Goal: Task Accomplishment & Management: Complete application form

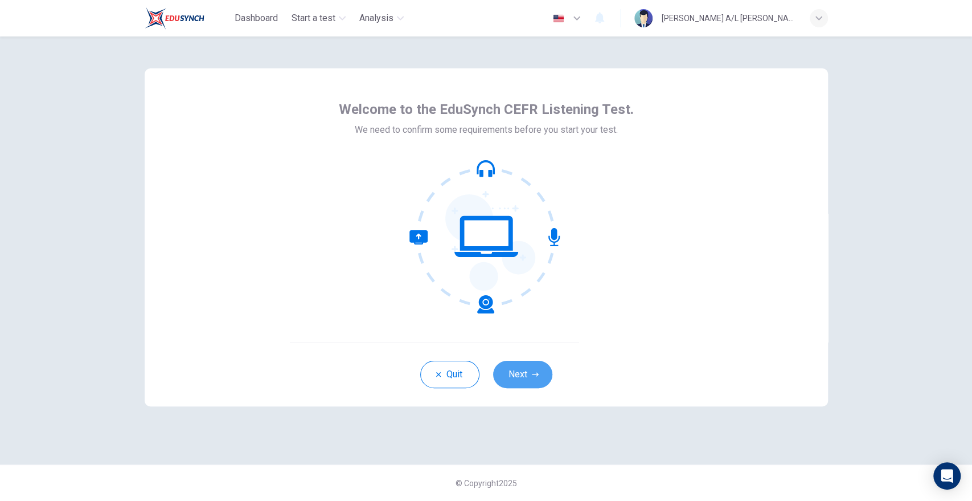
click at [530, 372] on button "Next" at bounding box center [522, 374] width 59 height 27
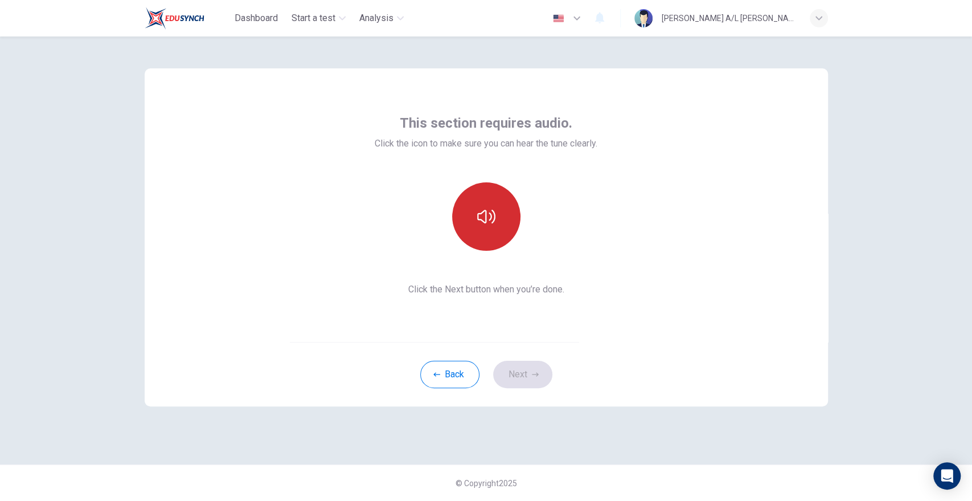
click at [494, 224] on icon "button" at bounding box center [486, 216] width 18 height 18
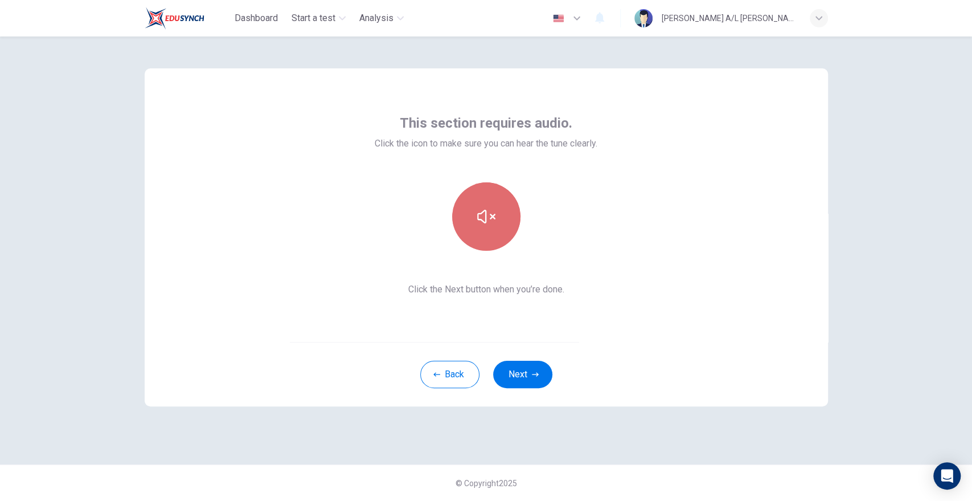
click at [490, 231] on button "button" at bounding box center [486, 216] width 68 height 68
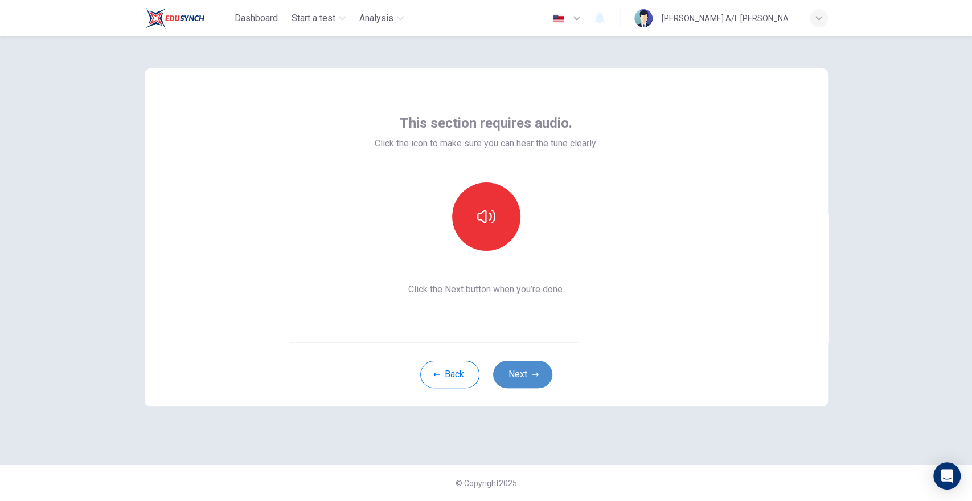
click at [504, 380] on button "Next" at bounding box center [522, 374] width 59 height 27
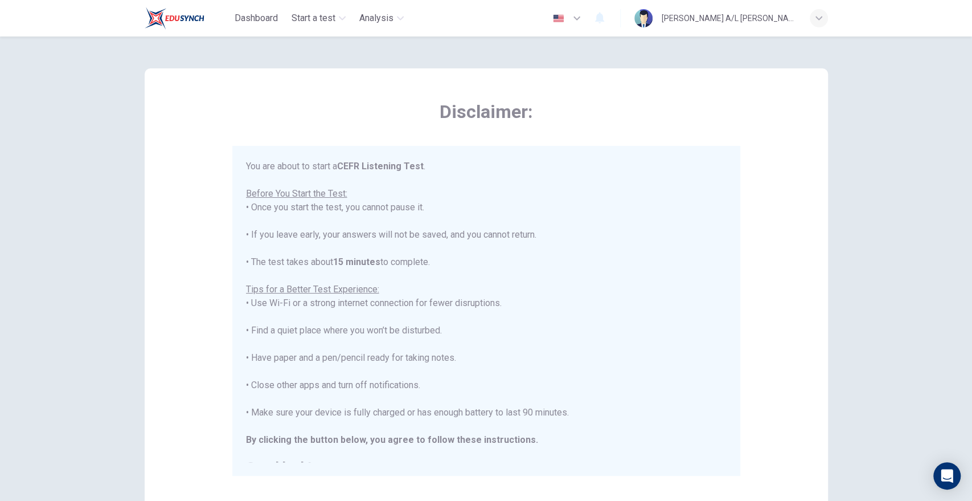
click at [217, 315] on div "Disclaimer: You are about to start a CEFR Listening Test . Before You Start the…" at bounding box center [486, 284] width 683 height 432
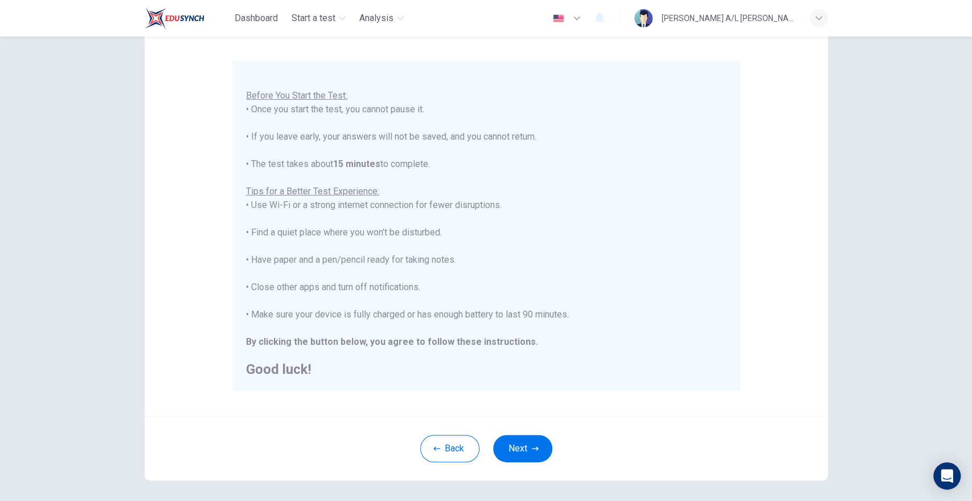
scroll to position [63, 0]
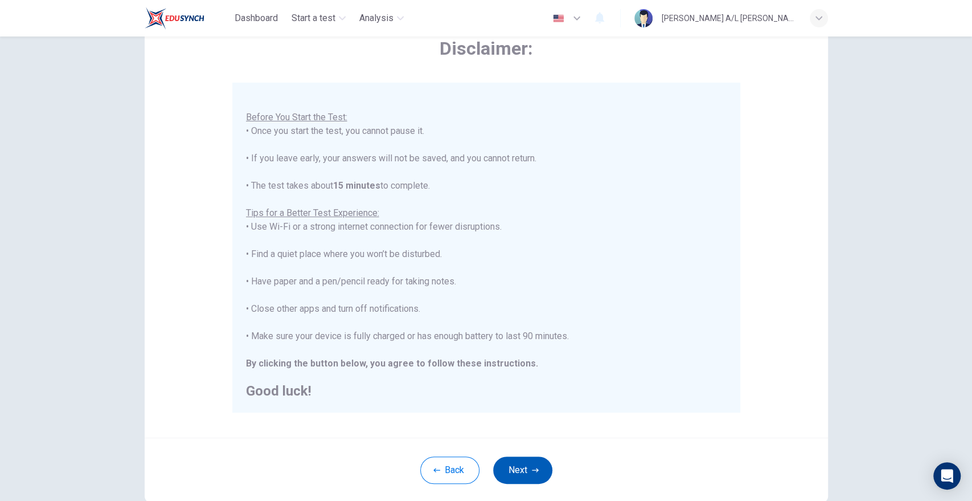
click at [517, 476] on button "Next" at bounding box center [522, 469] width 59 height 27
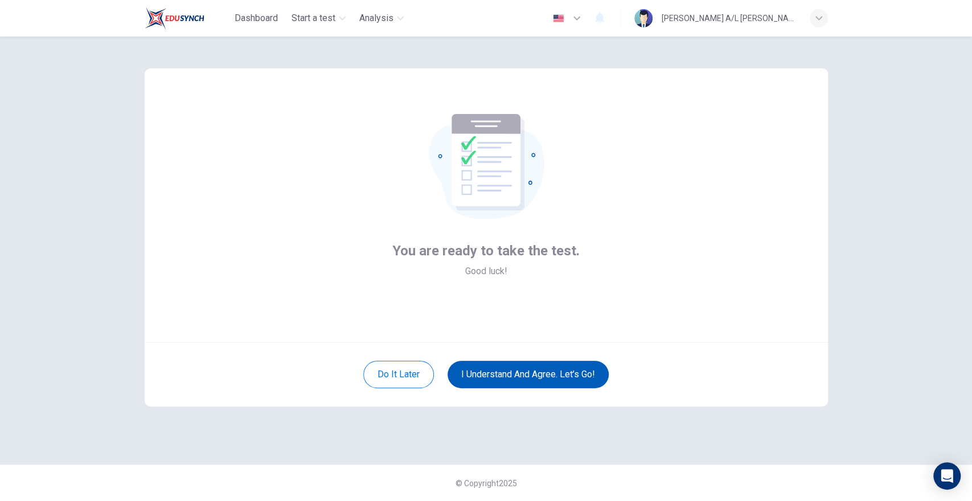
scroll to position [0, 0]
click at [495, 385] on button "I understand and agree. Let’s go!" at bounding box center [528, 374] width 161 height 27
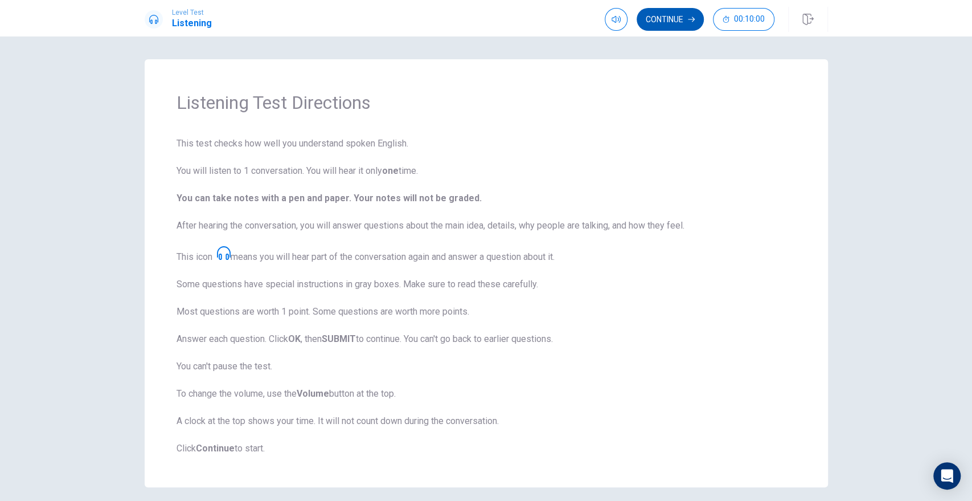
click at [658, 13] on button "Continue" at bounding box center [670, 19] width 67 height 23
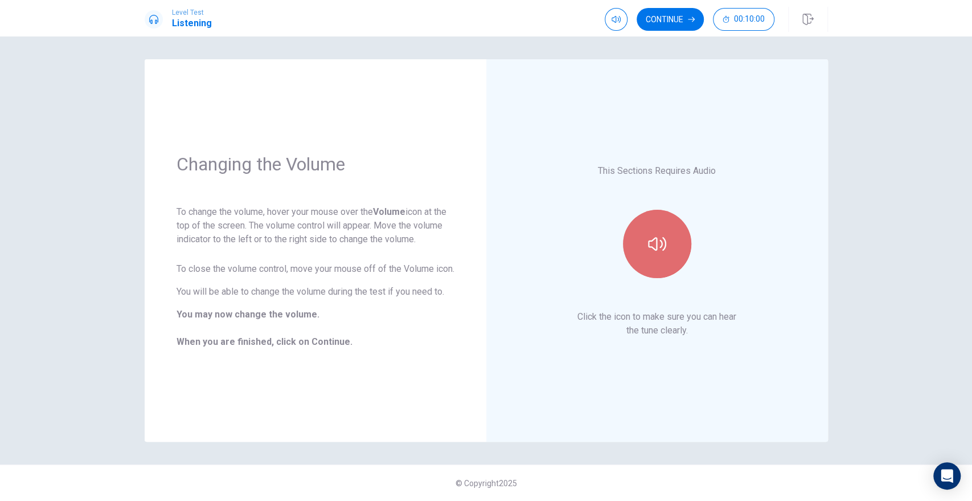
click at [642, 244] on button "button" at bounding box center [657, 244] width 68 height 68
click at [642, 245] on button "button" at bounding box center [657, 244] width 68 height 68
click at [670, 23] on button "Continue" at bounding box center [670, 19] width 67 height 23
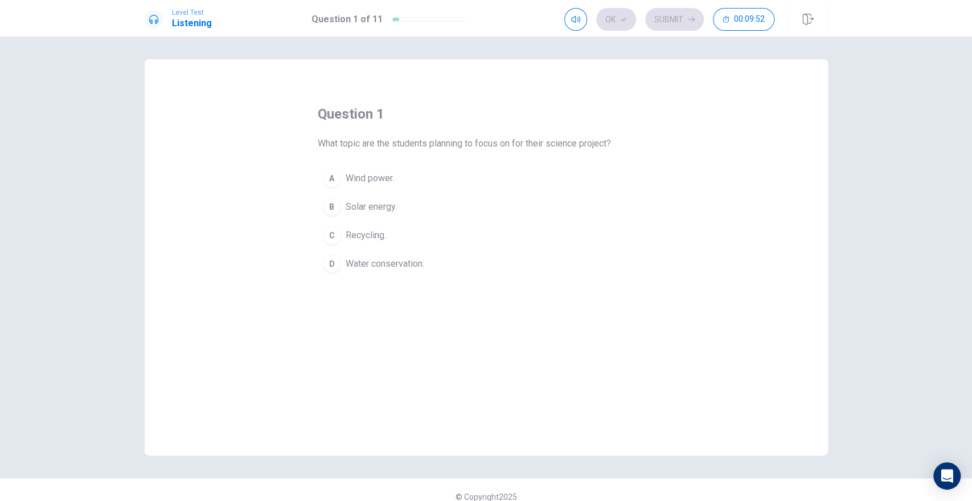
click at [331, 177] on div "A" at bounding box center [332, 178] width 18 height 18
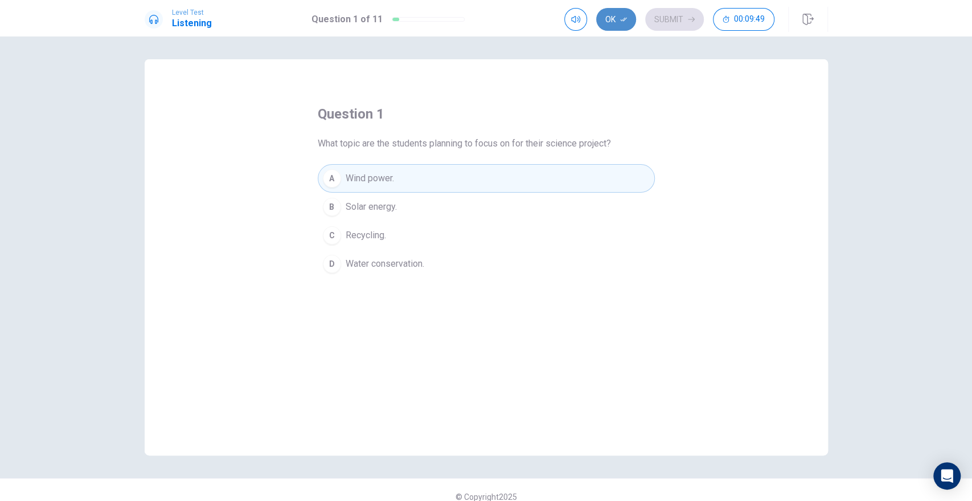
click at [619, 21] on button "Ok" at bounding box center [616, 19] width 40 height 23
click at [674, 23] on button "Submit" at bounding box center [674, 19] width 59 height 23
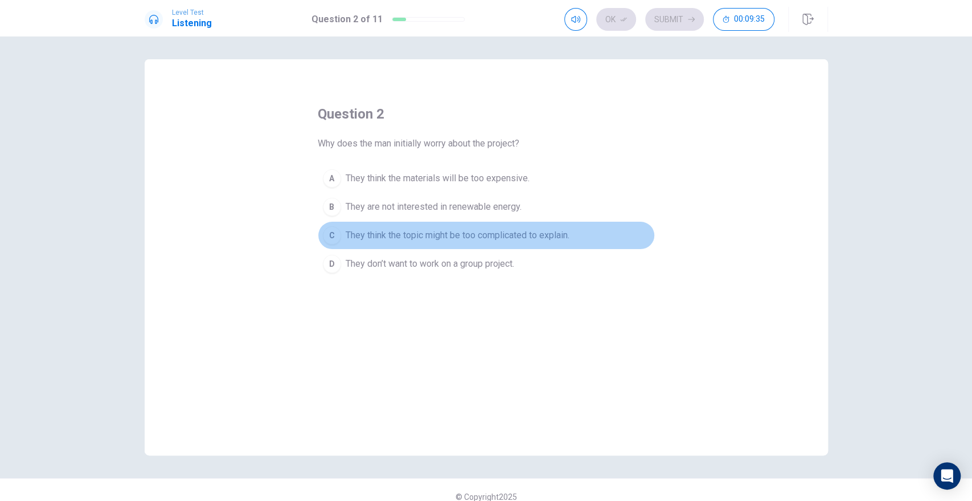
click at [394, 239] on span "They think the topic might be too complicated to explain." at bounding box center [458, 235] width 224 height 14
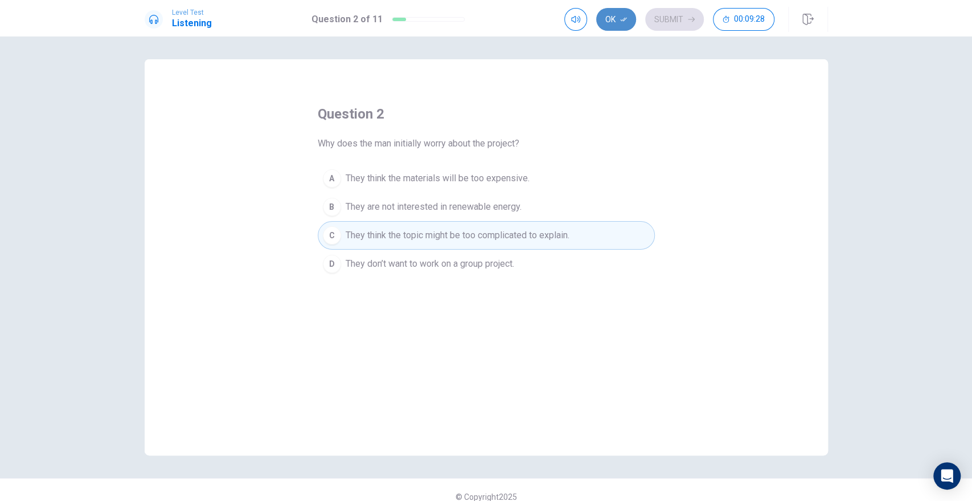
click at [617, 19] on button "Ok" at bounding box center [616, 19] width 40 height 23
click at [671, 14] on button "Submit" at bounding box center [674, 19] width 59 height 23
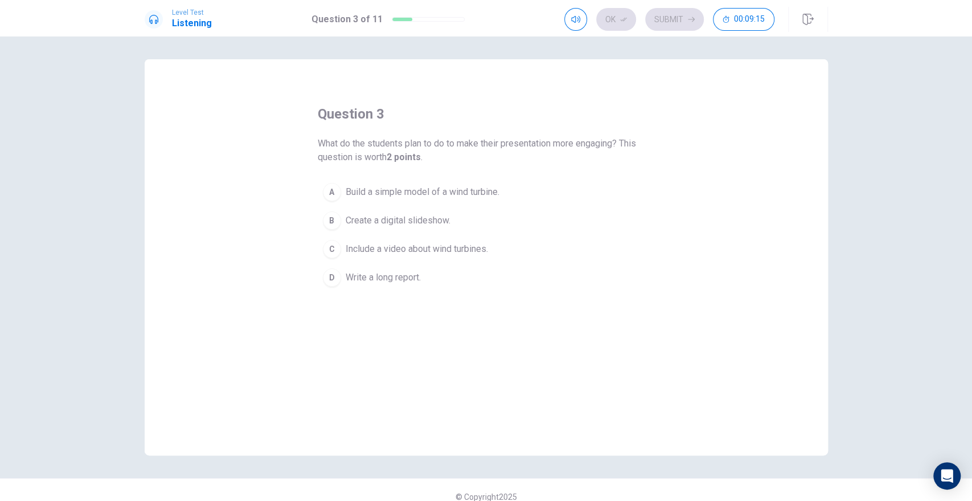
click at [383, 195] on span "Build a simple model of a wind turbine." at bounding box center [423, 192] width 154 height 14
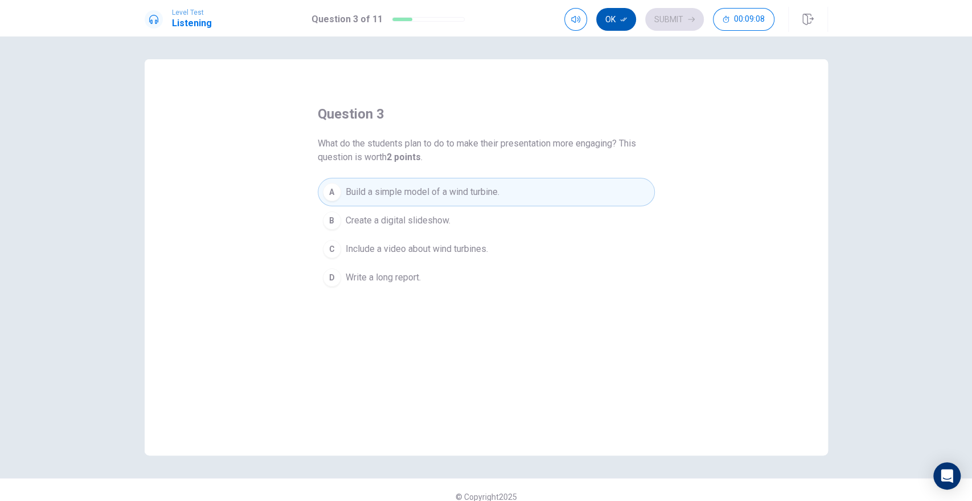
click at [619, 19] on button "Ok" at bounding box center [616, 19] width 40 height 23
click at [661, 21] on button "Submit" at bounding box center [674, 19] width 59 height 23
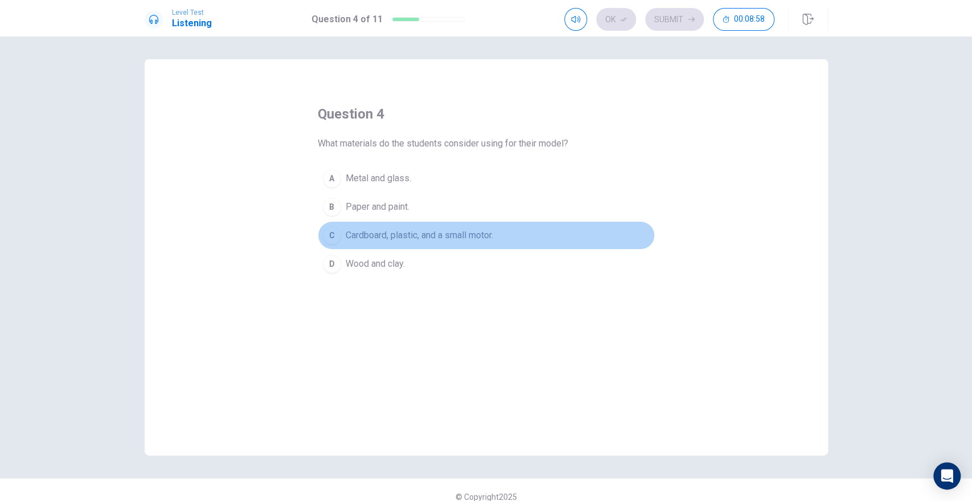
click at [404, 236] on span "Cardboard, plastic, and a small motor." at bounding box center [420, 235] width 148 height 14
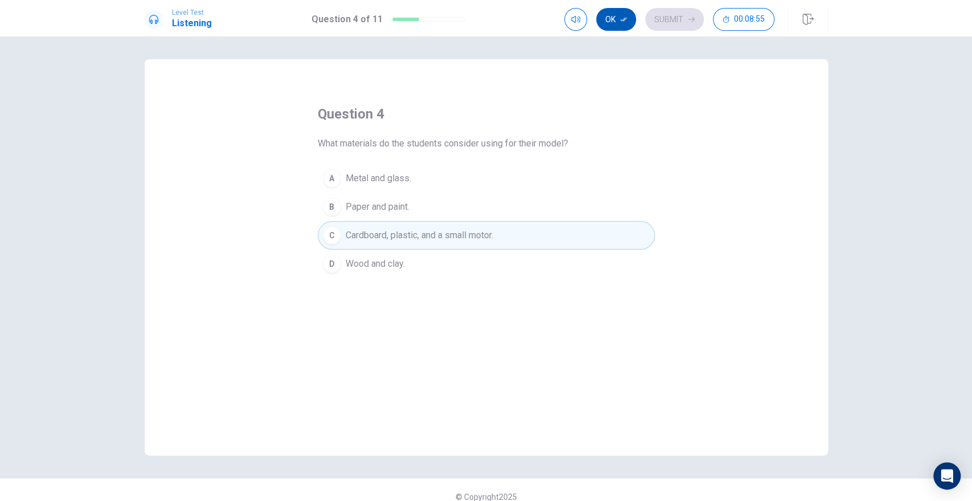
click at [618, 17] on button "Ok" at bounding box center [616, 19] width 40 height 23
click at [672, 23] on button "Submit" at bounding box center [674, 19] width 59 height 23
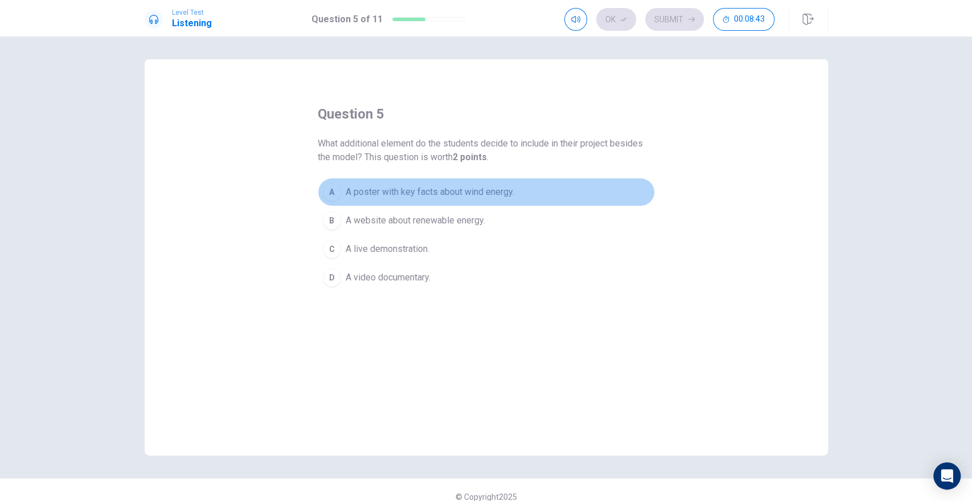
click at [411, 196] on span "A poster with key facts about wind energy." at bounding box center [430, 192] width 169 height 14
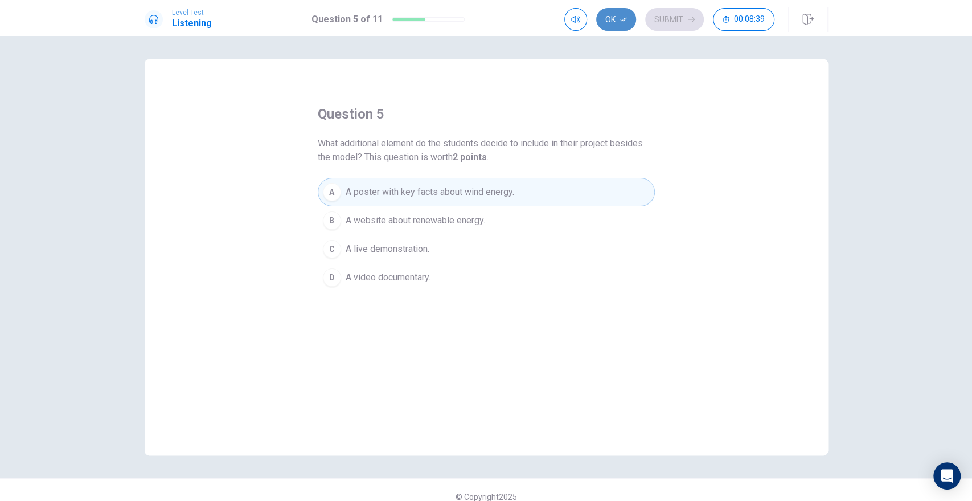
click at [616, 19] on button "Ok" at bounding box center [616, 19] width 40 height 23
click at [673, 18] on button "Submit" at bounding box center [674, 19] width 59 height 23
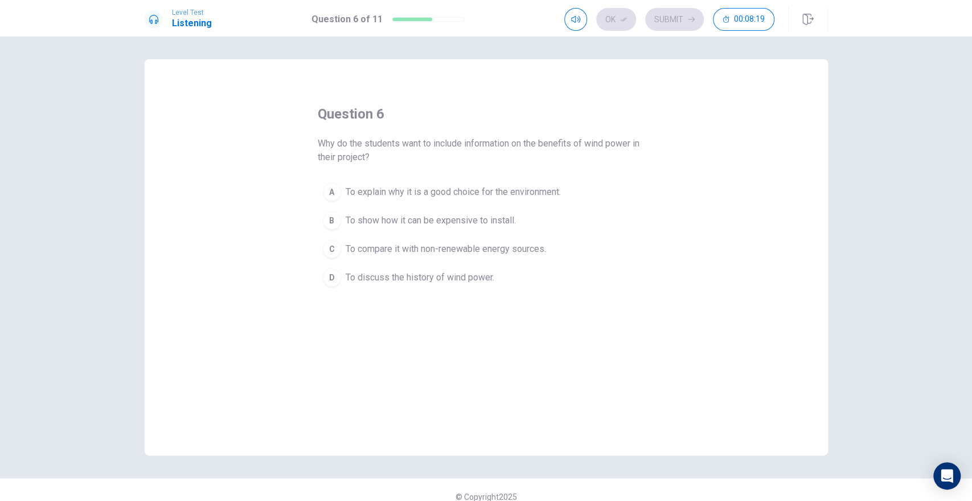
click at [389, 199] on button "A To explain why it is a good choice for the environment." at bounding box center [486, 192] width 337 height 28
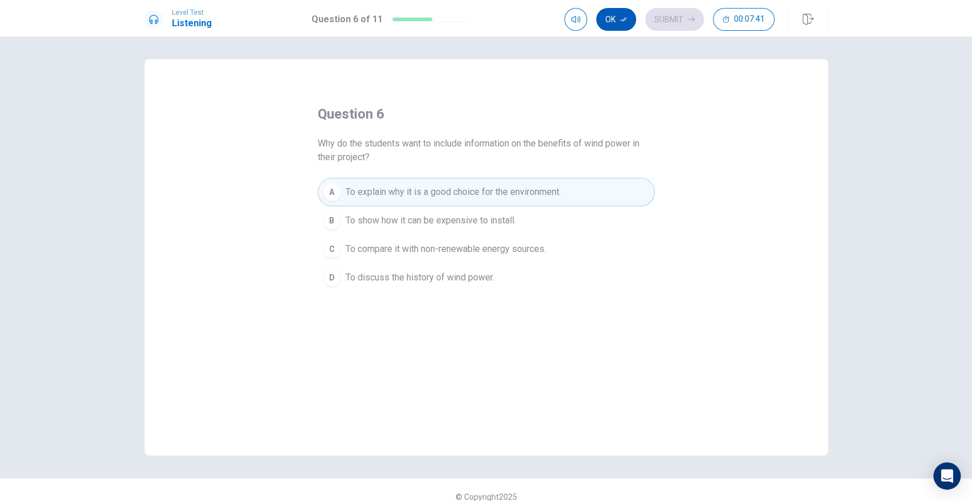
click at [615, 21] on button "Ok" at bounding box center [616, 19] width 40 height 23
click at [671, 23] on button "Submit" at bounding box center [674, 19] width 59 height 23
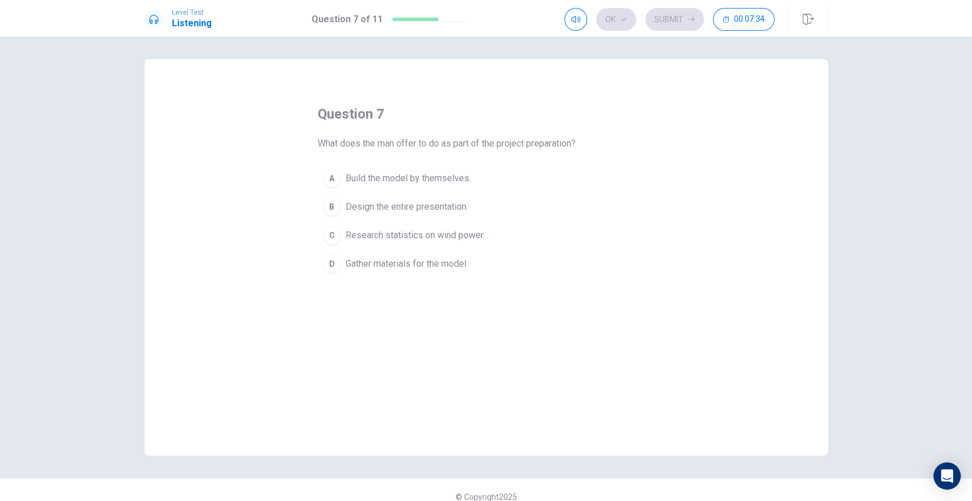
click at [423, 241] on span "Research statistics on wind power. ." at bounding box center [417, 235] width 143 height 14
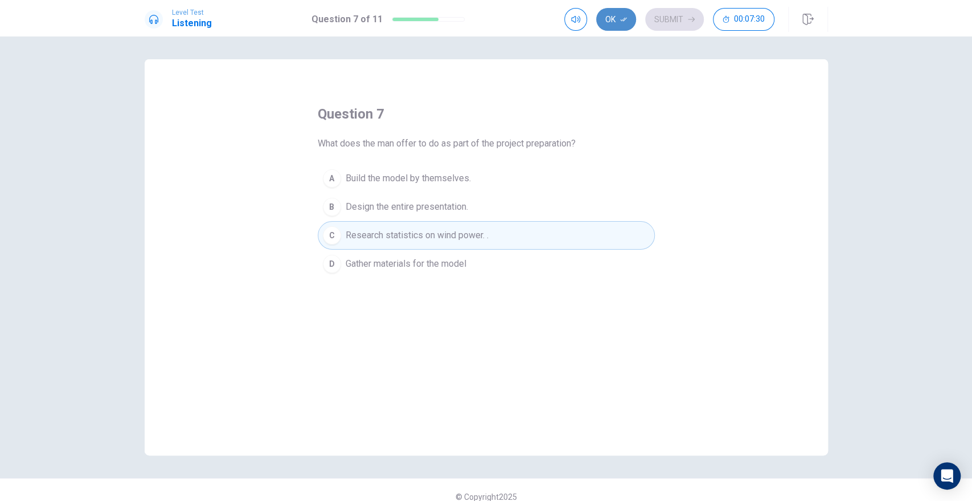
click at [625, 25] on button "Ok" at bounding box center [616, 19] width 40 height 23
click at [669, 22] on button "Submit" at bounding box center [674, 19] width 59 height 23
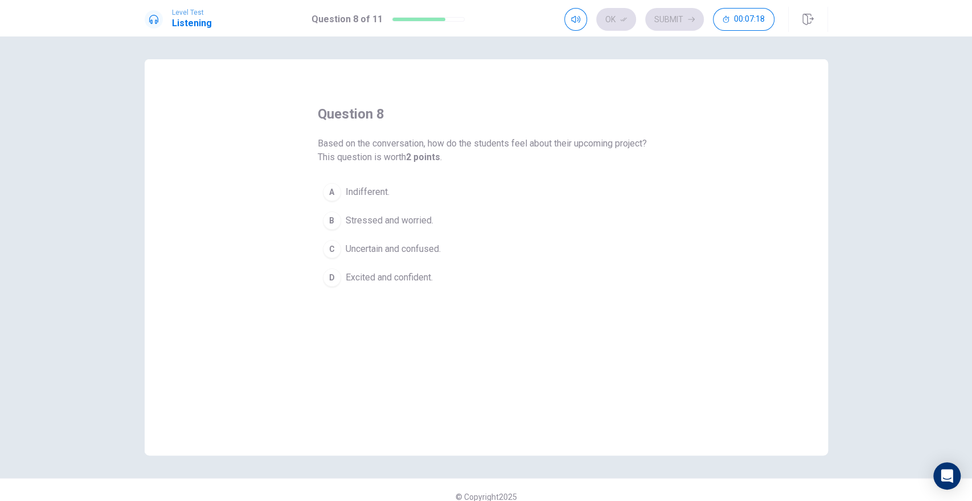
click at [375, 277] on span "Excited and confident." at bounding box center [389, 278] width 87 height 14
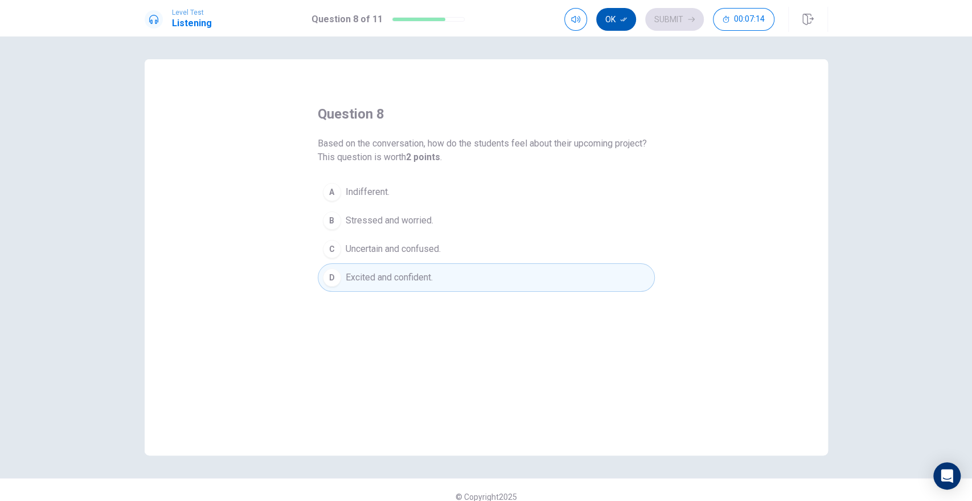
click at [612, 17] on button "Ok" at bounding box center [616, 19] width 40 height 23
click at [671, 24] on button "Submit" at bounding box center [674, 19] width 59 height 23
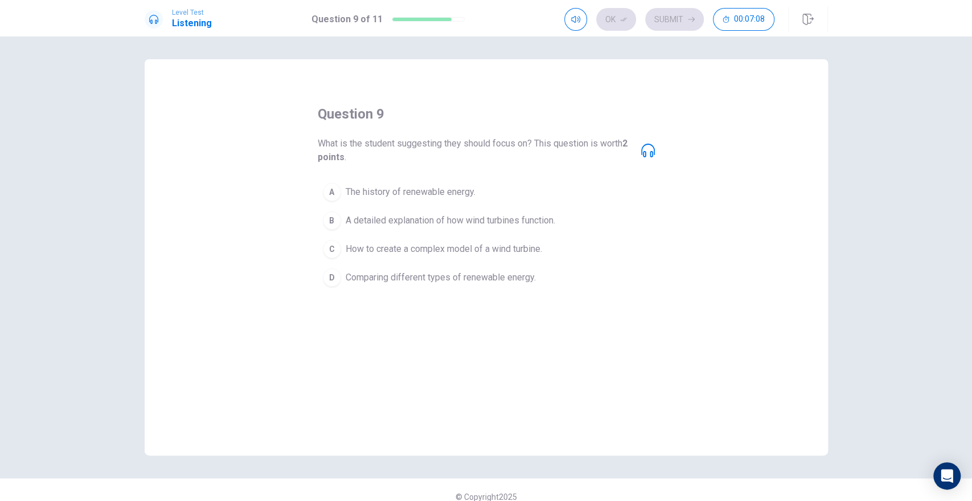
click at [437, 226] on span "A detailed explanation of how wind turbines function." at bounding box center [451, 221] width 210 height 14
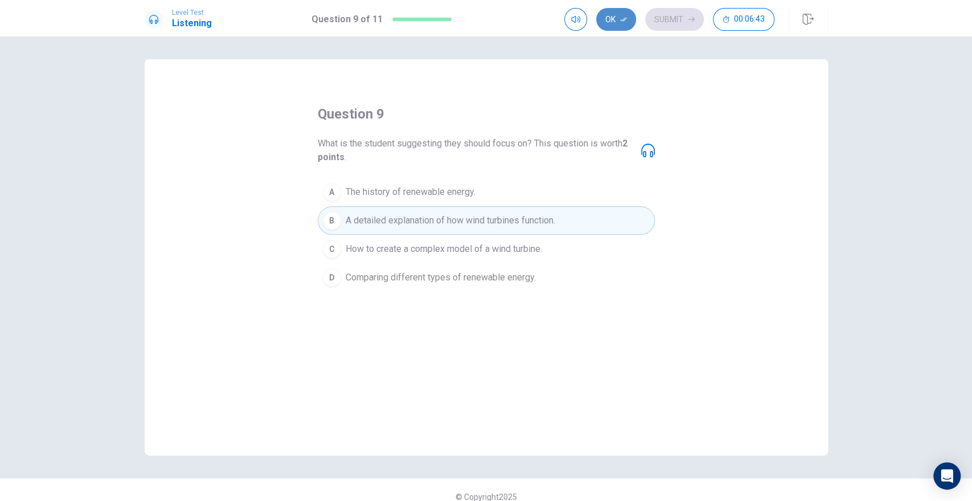
click at [615, 20] on button "Ok" at bounding box center [616, 19] width 40 height 23
click at [678, 18] on button "Submit" at bounding box center [674, 19] width 59 height 23
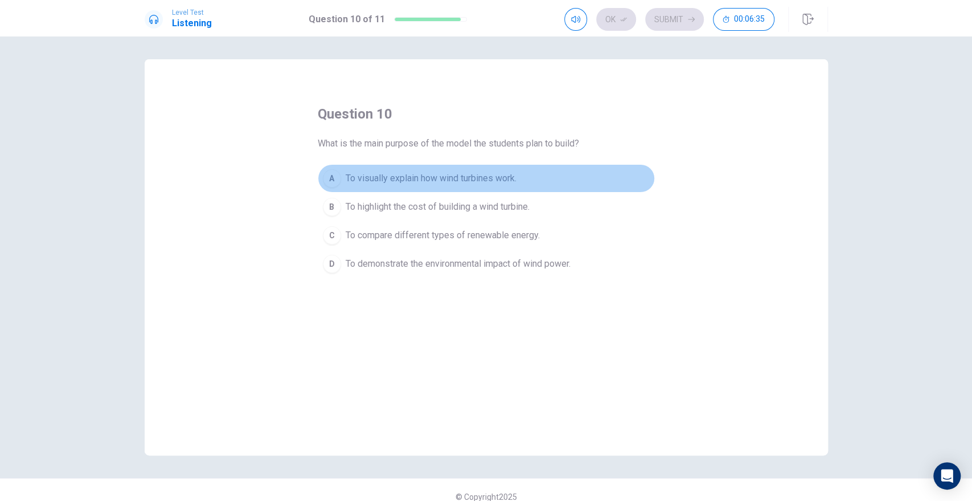
click at [376, 182] on span "To visually explain how wind turbines work." at bounding box center [431, 178] width 171 height 14
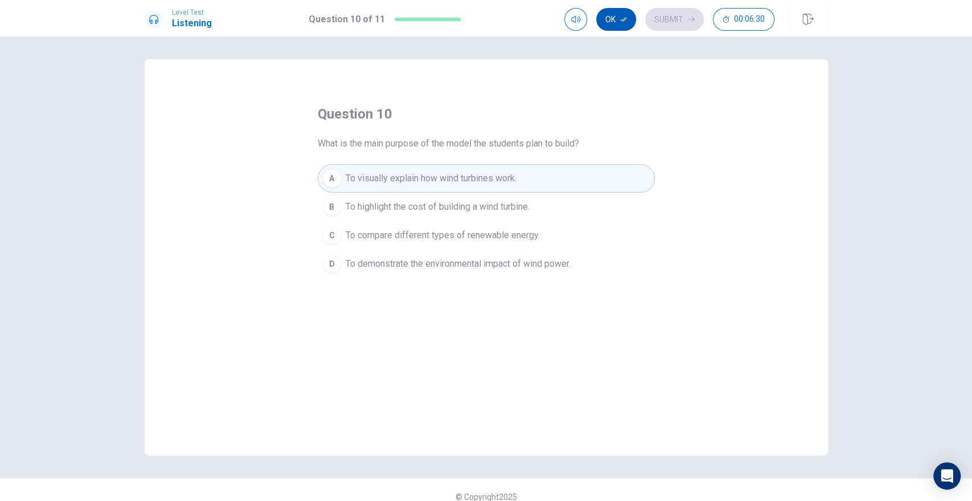
click at [611, 18] on button "Ok" at bounding box center [616, 19] width 40 height 23
click at [662, 22] on button "Submit" at bounding box center [674, 19] width 59 height 23
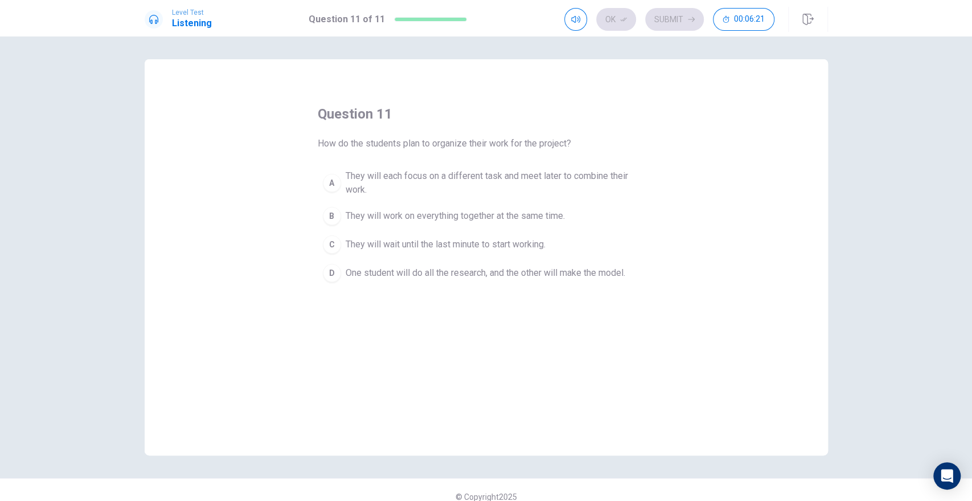
click at [403, 186] on span "They will each focus on a different task and meet later to combine their work." at bounding box center [498, 182] width 304 height 27
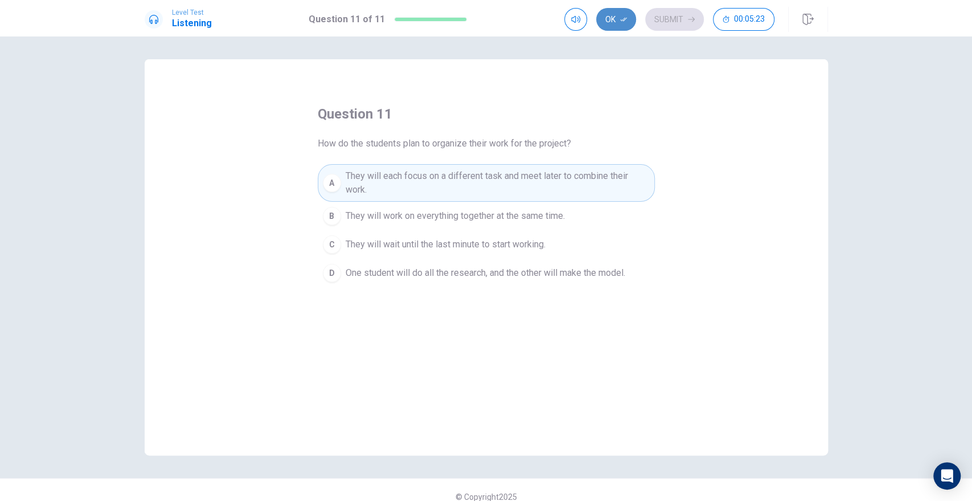
click at [613, 17] on button "Ok" at bounding box center [616, 19] width 40 height 23
click at [674, 22] on button "Submit" at bounding box center [674, 19] width 59 height 23
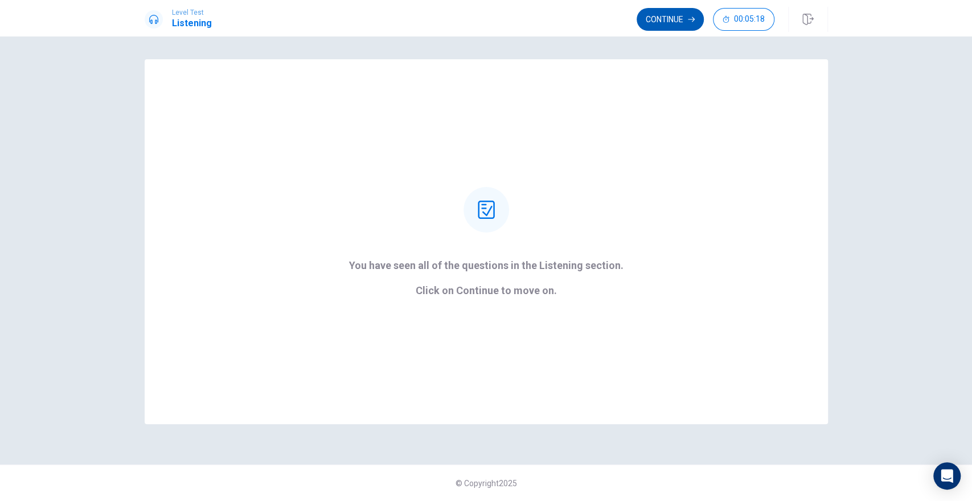
click at [670, 24] on button "Continue" at bounding box center [670, 19] width 67 height 23
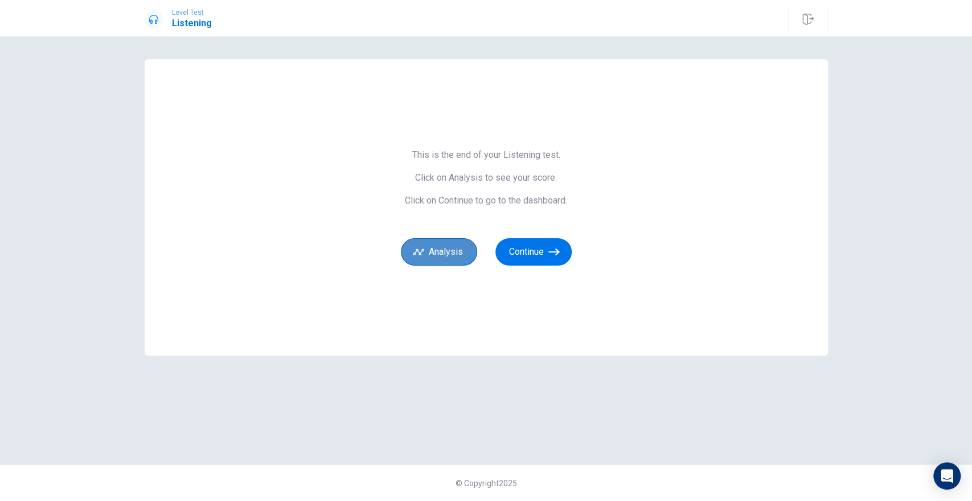
click at [455, 256] on button "Analysis" at bounding box center [439, 251] width 76 height 27
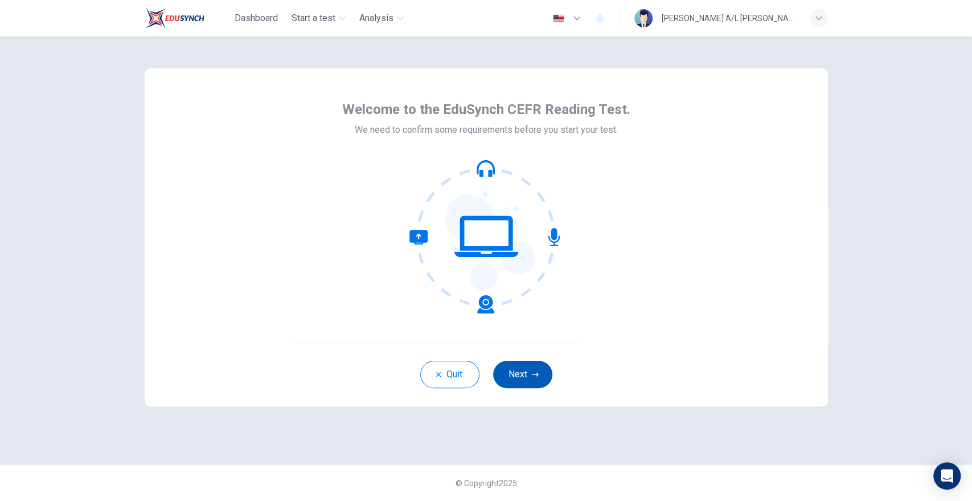
click at [514, 376] on button "Next" at bounding box center [522, 374] width 59 height 27
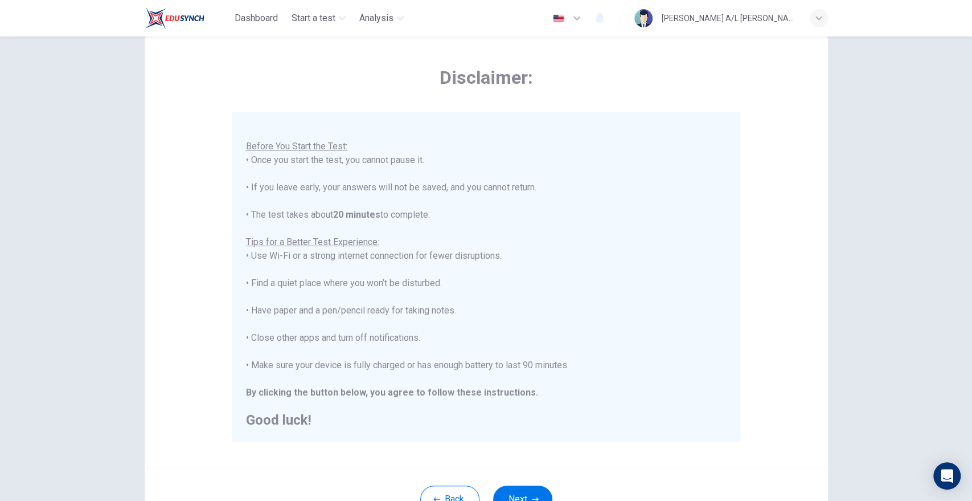
scroll to position [63, 0]
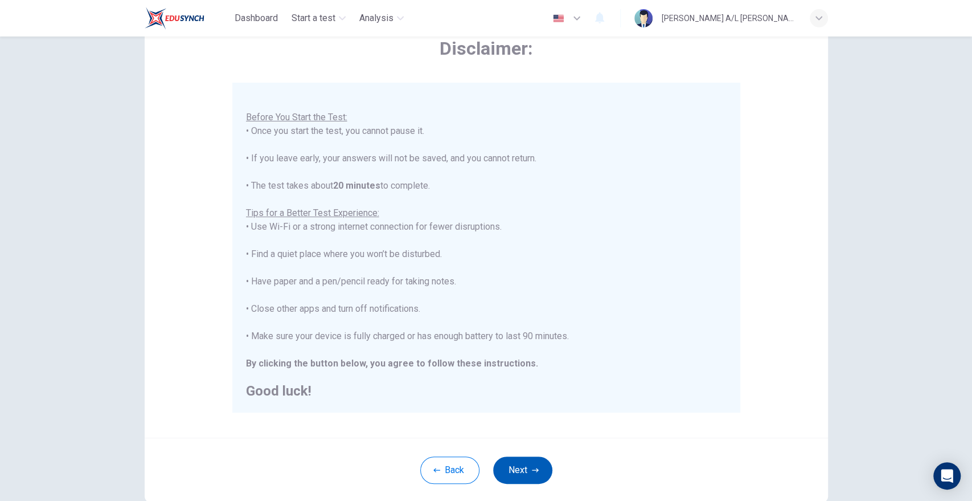
click at [525, 468] on button "Next" at bounding box center [522, 469] width 59 height 27
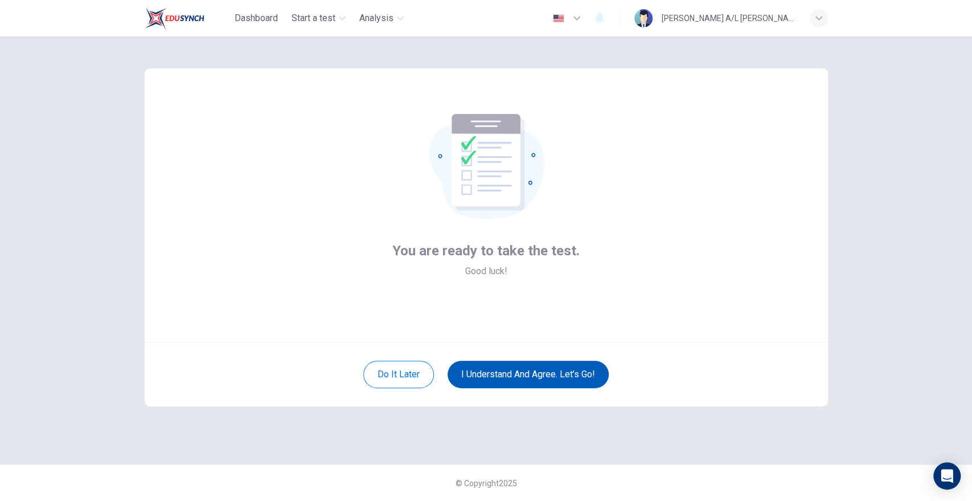
scroll to position [0, 0]
click at [483, 378] on button "I understand and agree. Let’s go!" at bounding box center [528, 374] width 161 height 27
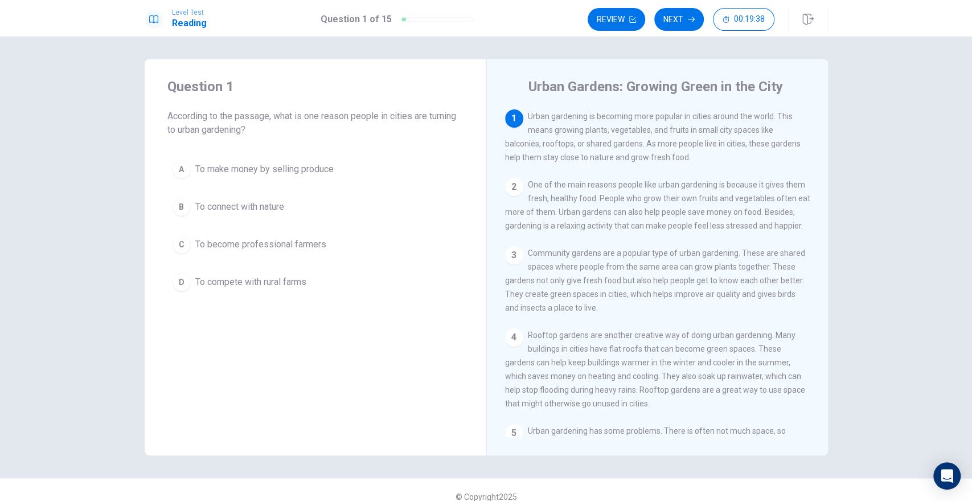
click at [237, 212] on span "To connect with nature" at bounding box center [239, 207] width 89 height 14
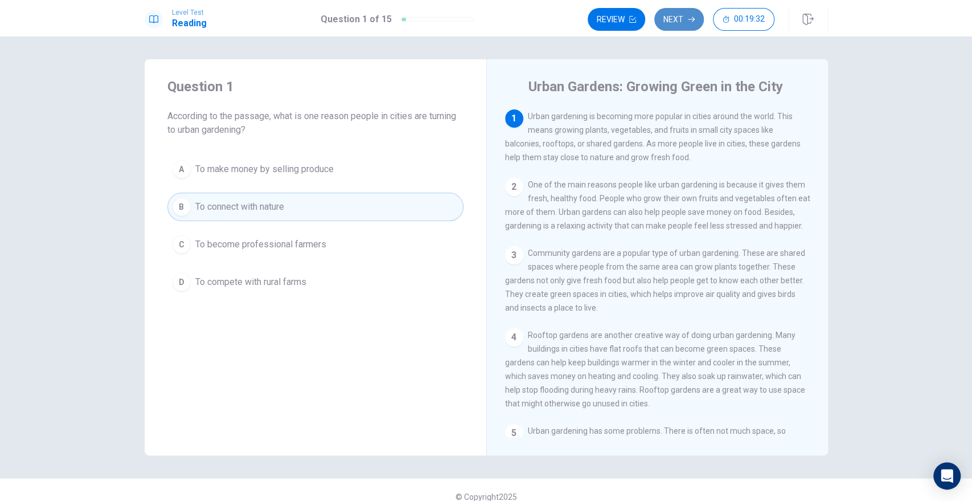
click at [672, 19] on button "Next" at bounding box center [679, 19] width 50 height 23
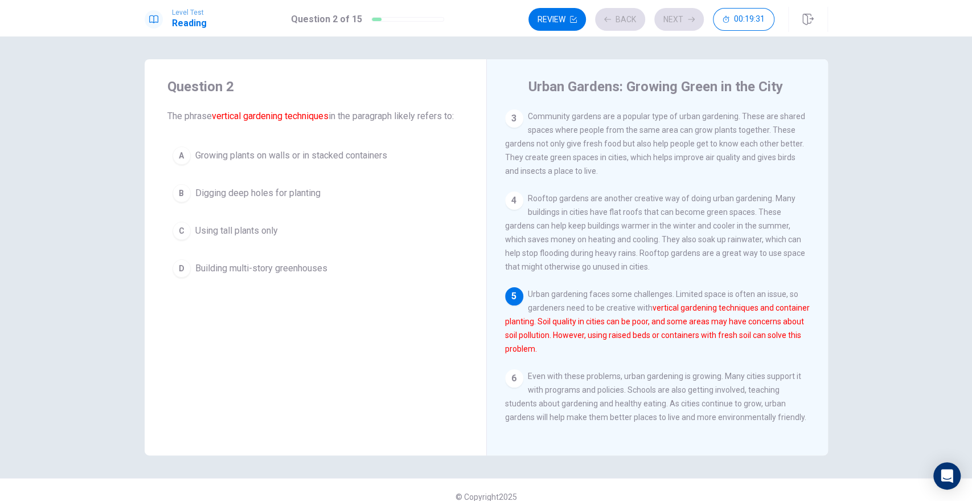
scroll to position [137, 0]
click at [281, 159] on span "Growing plants on walls or in stacked containers" at bounding box center [291, 156] width 192 height 14
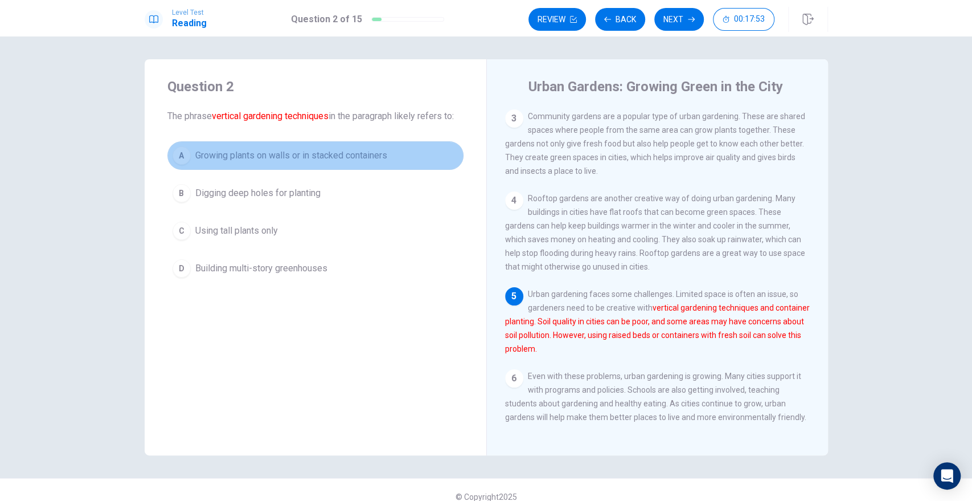
click at [386, 154] on span "Growing plants on walls or in stacked containers" at bounding box center [291, 156] width 192 height 14
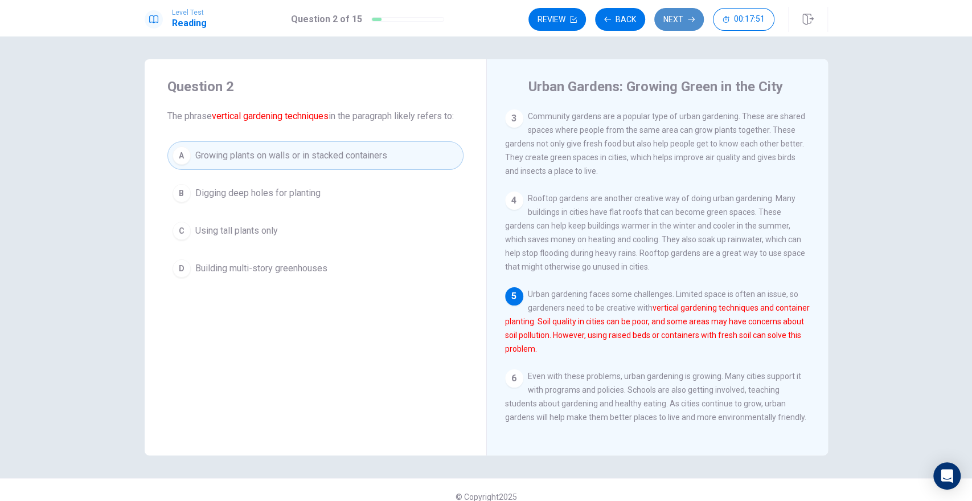
click at [672, 22] on button "Next" at bounding box center [679, 19] width 50 height 23
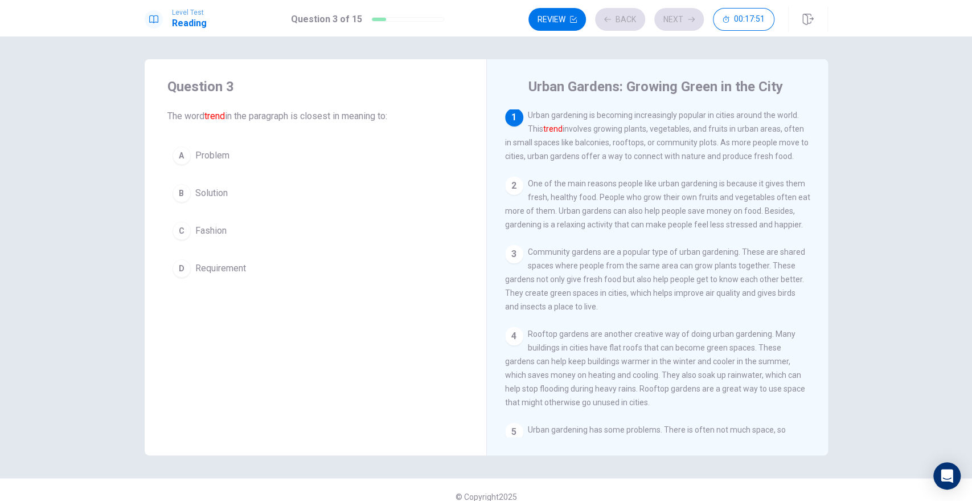
scroll to position [0, 0]
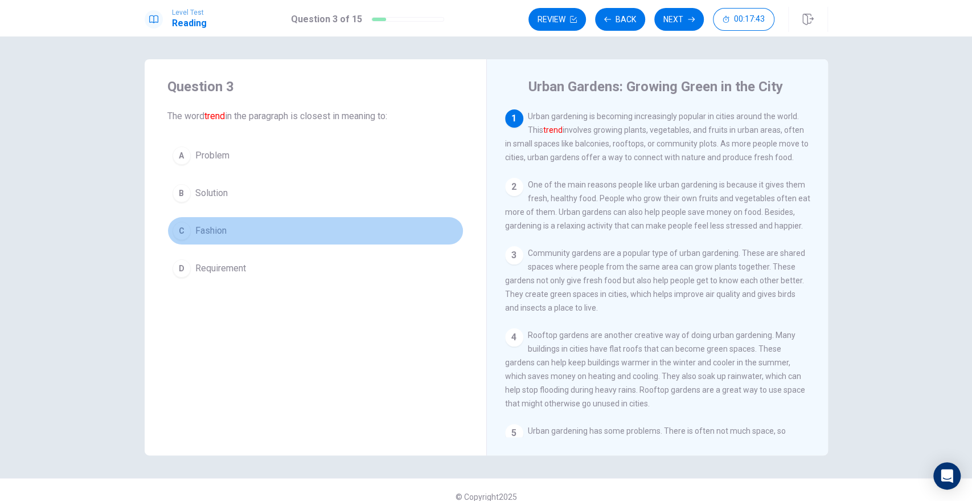
click at [212, 237] on button "C Fashion" at bounding box center [315, 230] width 296 height 28
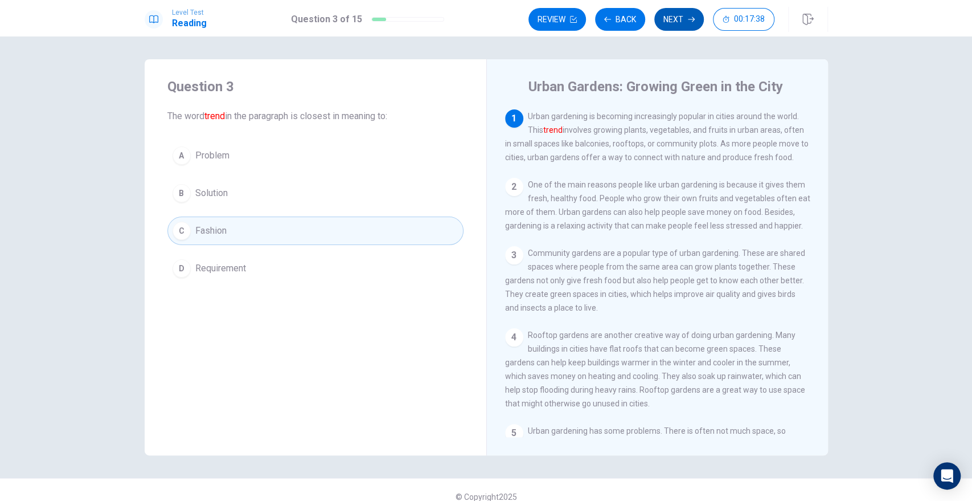
click at [679, 19] on button "Next" at bounding box center [679, 19] width 50 height 23
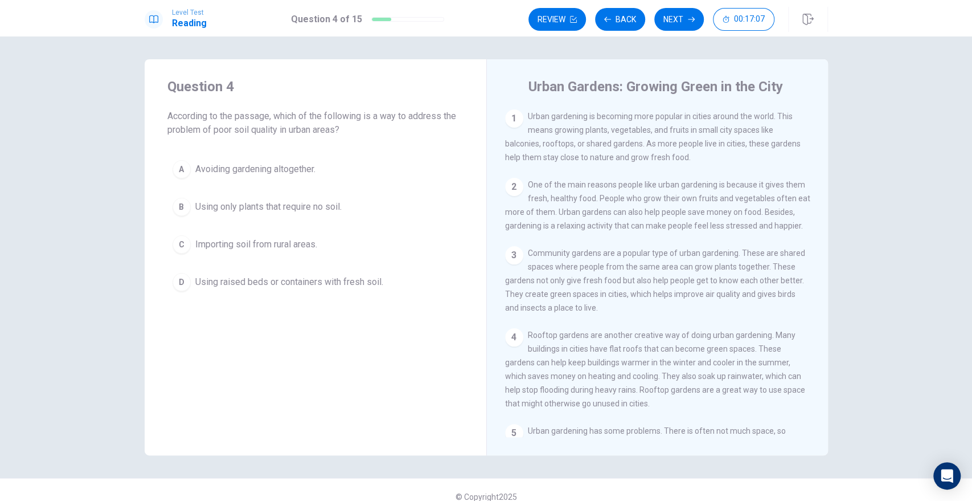
click at [337, 284] on span "Using raised beds or containers with fresh soil." at bounding box center [289, 282] width 188 height 14
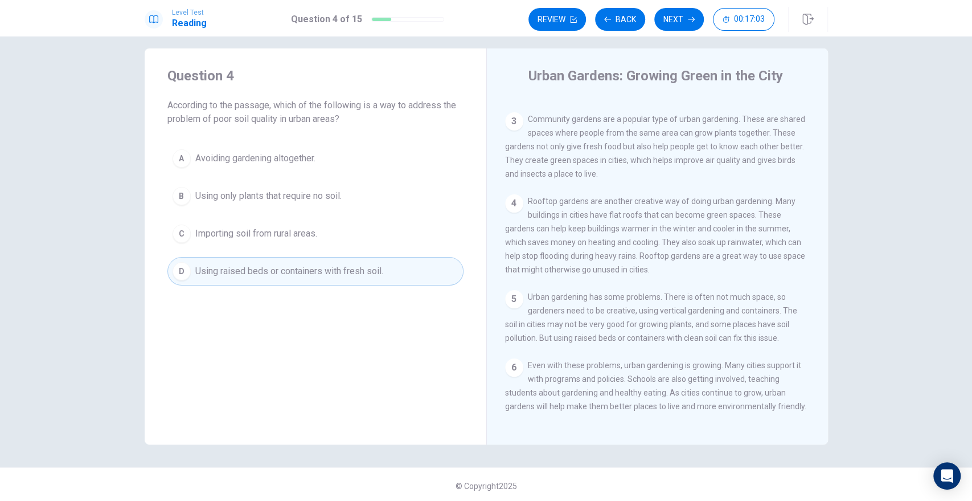
scroll to position [14, 0]
click at [678, 18] on button "Next" at bounding box center [679, 19] width 50 height 23
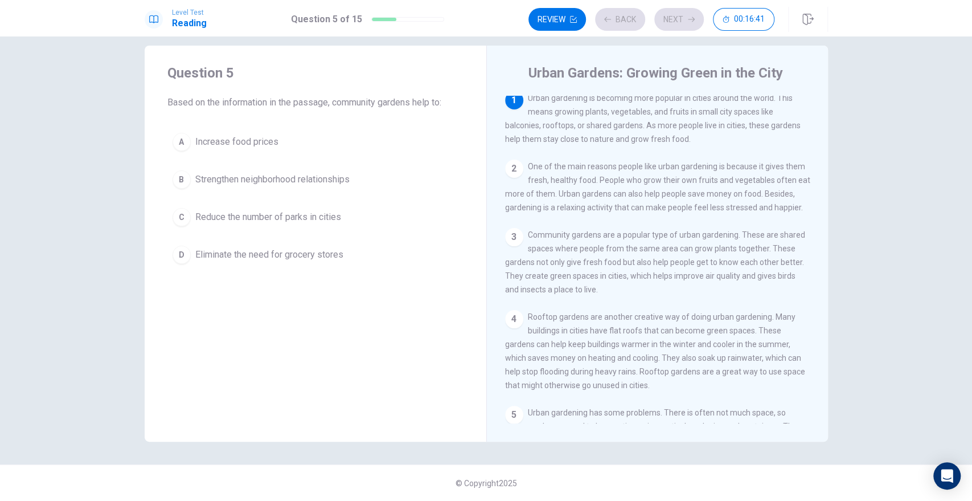
scroll to position [0, 0]
click at [307, 255] on span "Eliminate the need for grocery stores" at bounding box center [269, 255] width 148 height 14
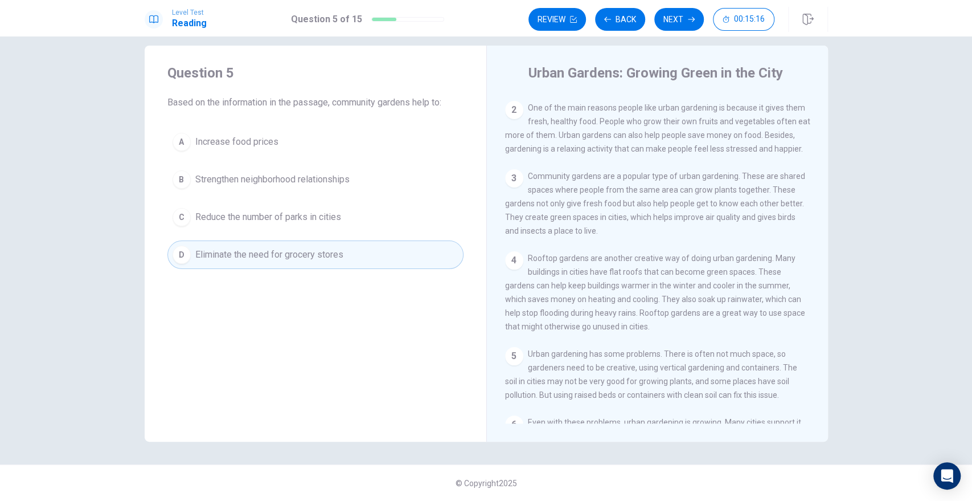
scroll to position [123, 0]
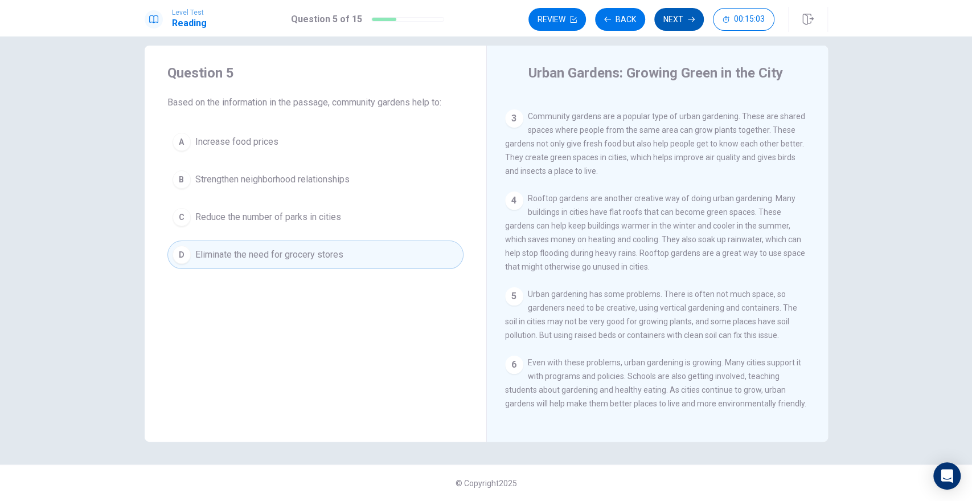
click at [674, 24] on button "Next" at bounding box center [679, 19] width 50 height 23
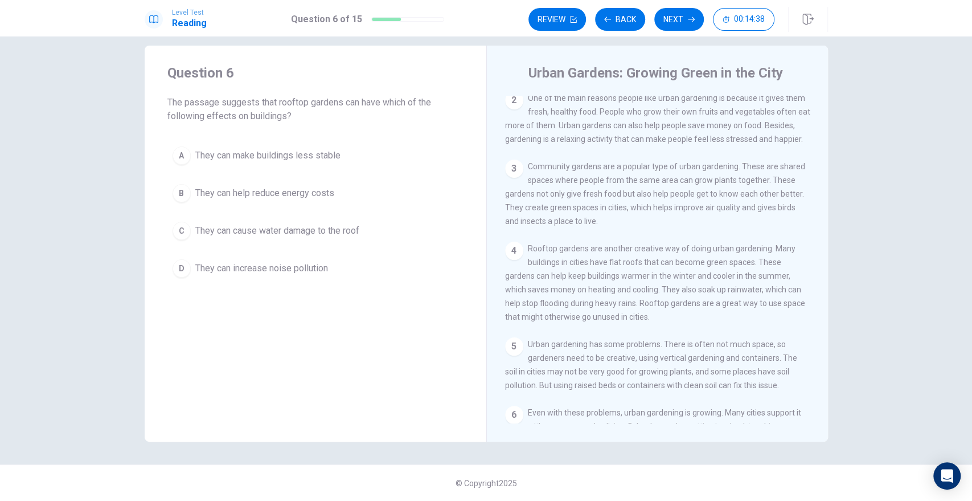
scroll to position [0, 0]
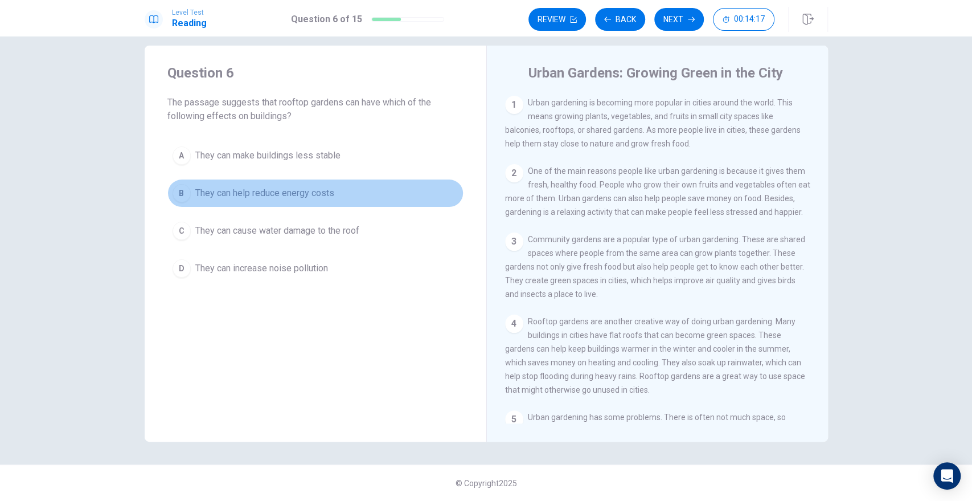
click at [261, 187] on span "They can help reduce energy costs" at bounding box center [264, 193] width 139 height 14
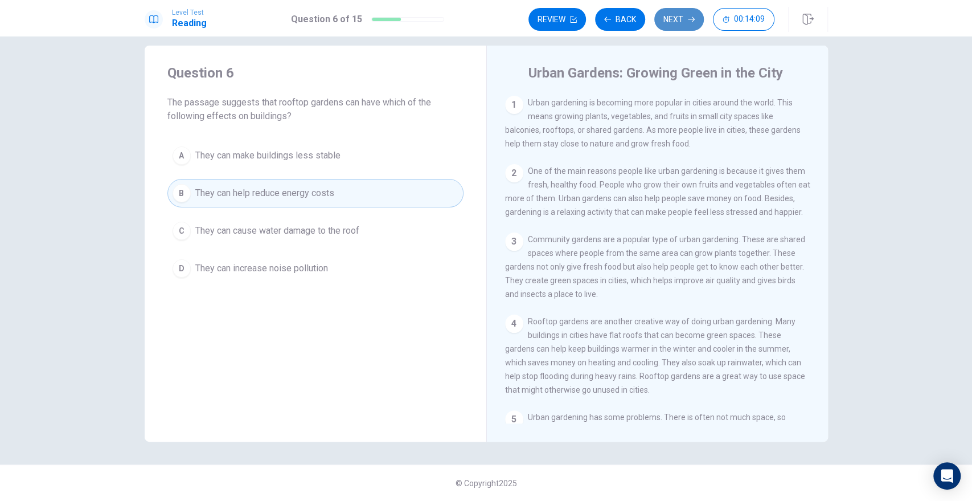
click at [667, 24] on button "Next" at bounding box center [679, 19] width 50 height 23
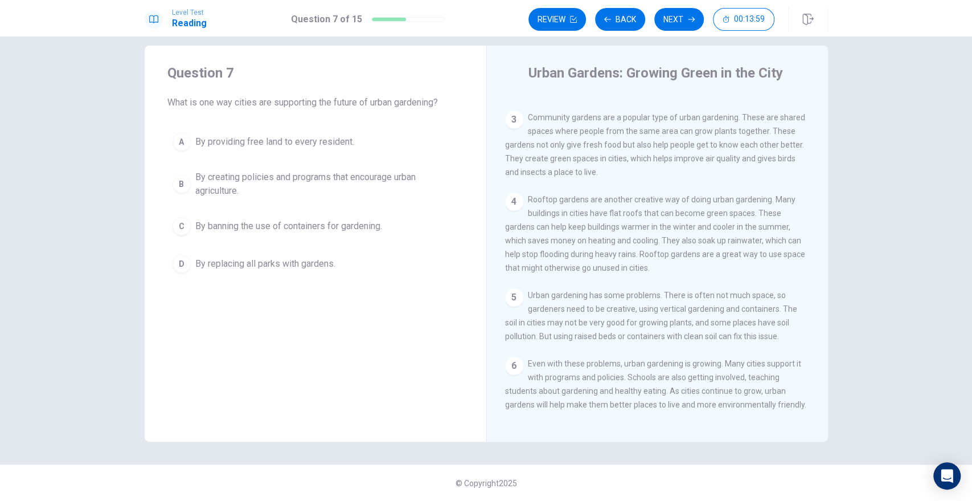
scroll to position [123, 0]
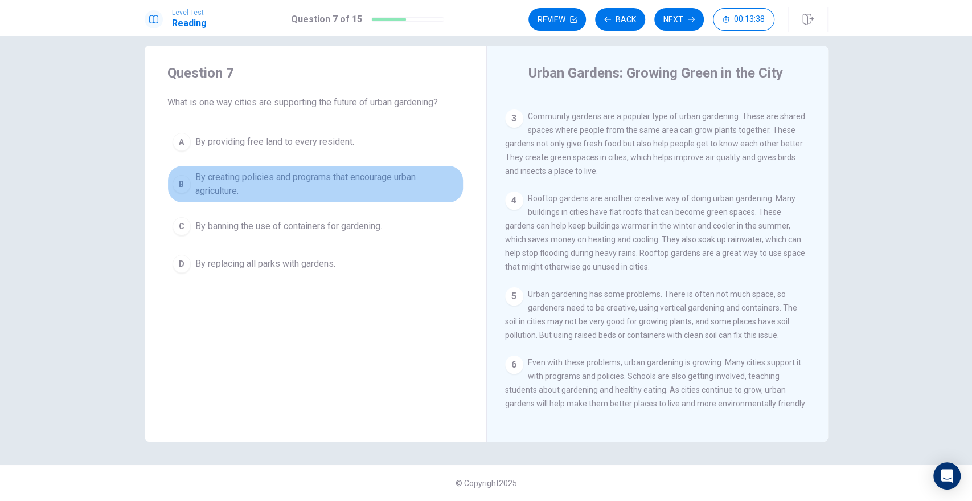
click at [262, 185] on span "By creating policies and programs that encourage urban agriculture." at bounding box center [326, 183] width 263 height 27
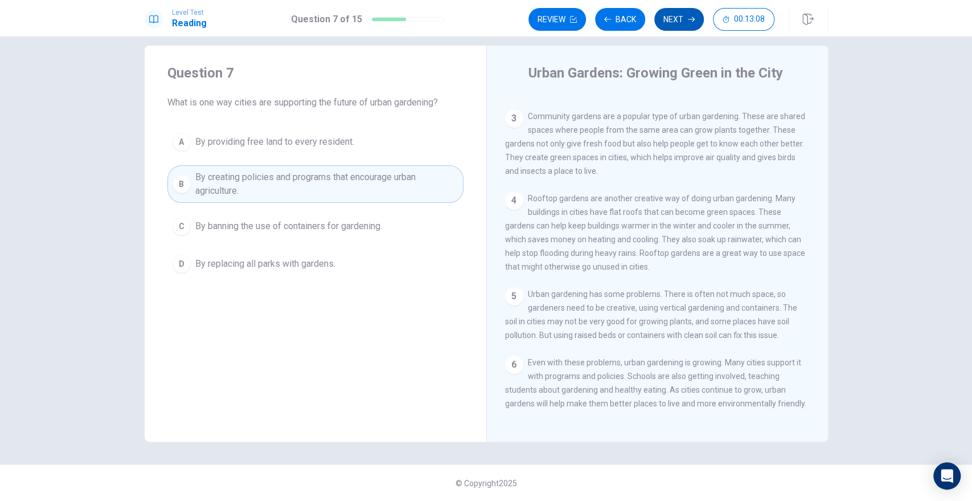
click at [670, 23] on button "Next" at bounding box center [679, 19] width 50 height 23
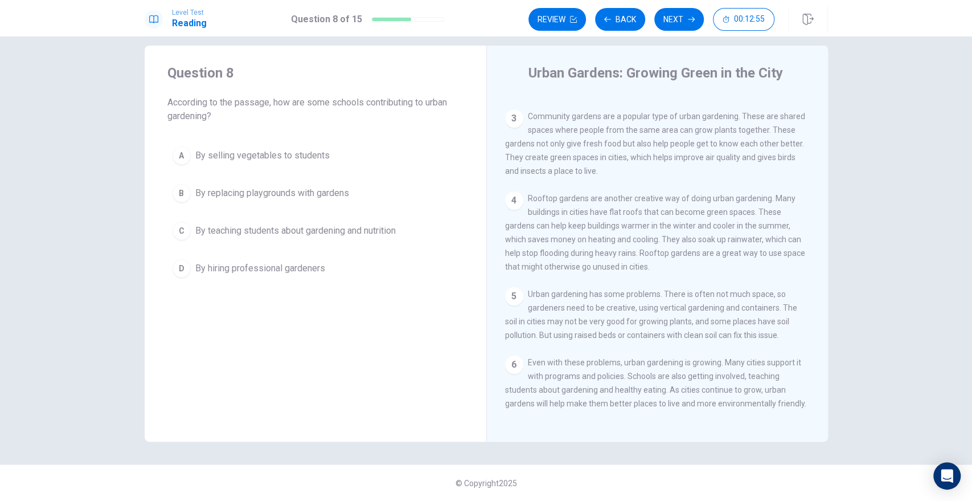
click at [281, 230] on span "By teaching students about gardening and nutrition" at bounding box center [295, 231] width 200 height 14
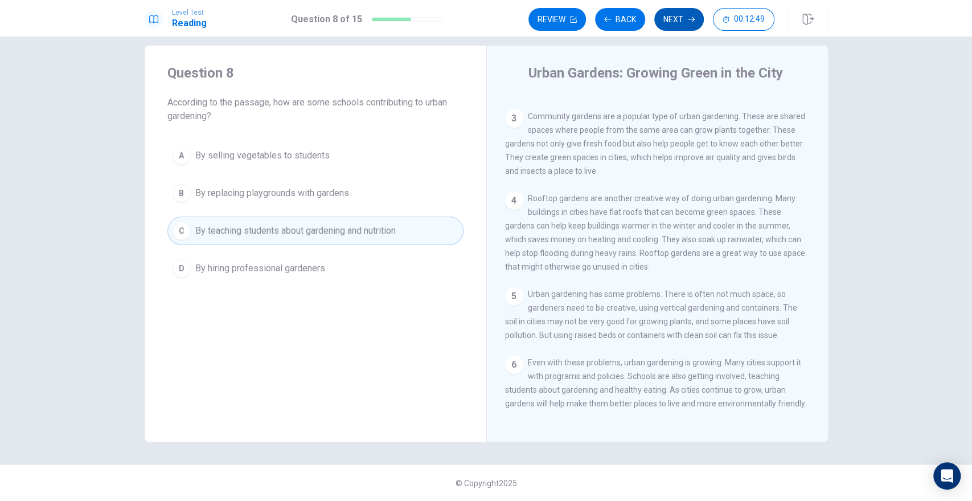
click at [676, 12] on button "Next" at bounding box center [679, 19] width 50 height 23
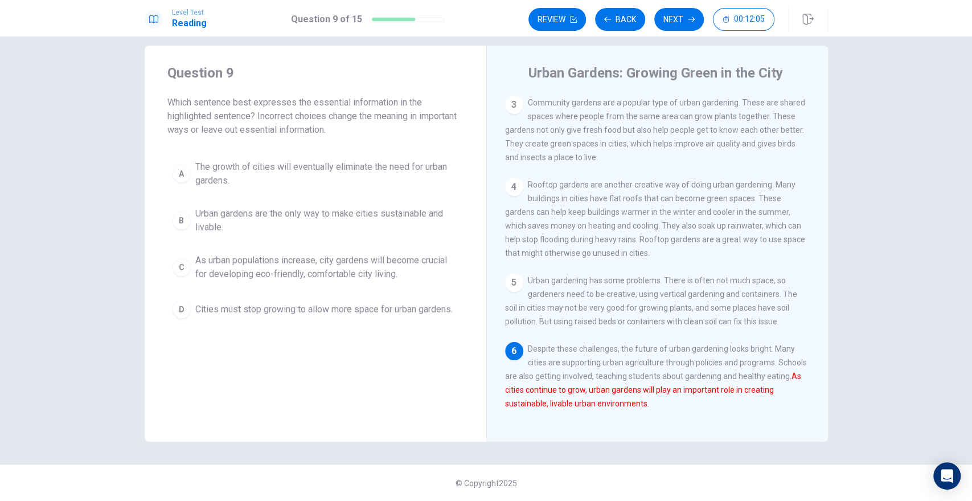
click at [234, 269] on span "As urban populations increase, city gardens will become crucial for developing …" at bounding box center [326, 266] width 263 height 27
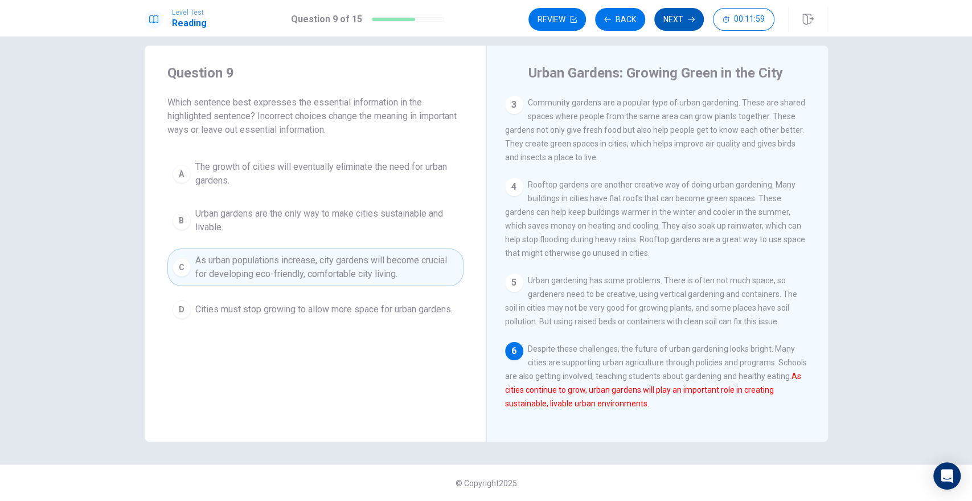
click at [688, 17] on icon "button" at bounding box center [691, 19] width 7 height 7
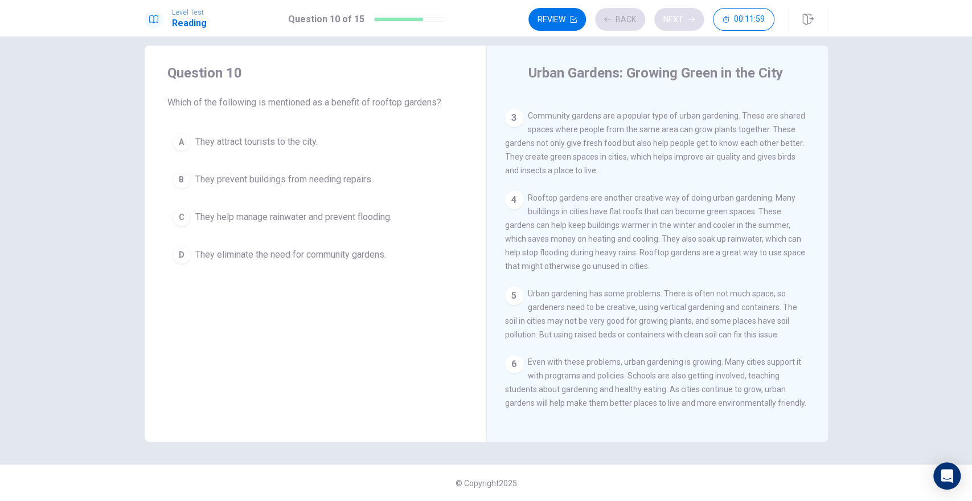
scroll to position [123, 0]
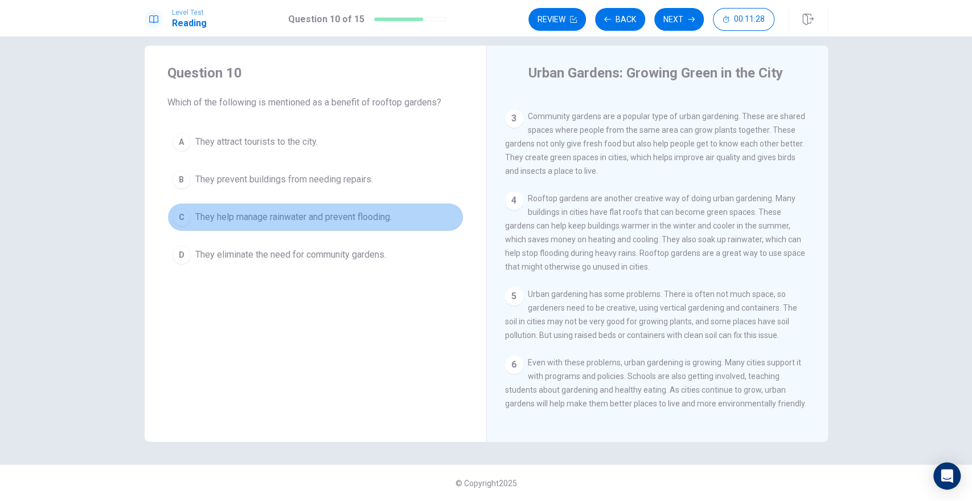
click at [303, 218] on span "They help manage rainwater and prevent flooding." at bounding box center [293, 217] width 196 height 14
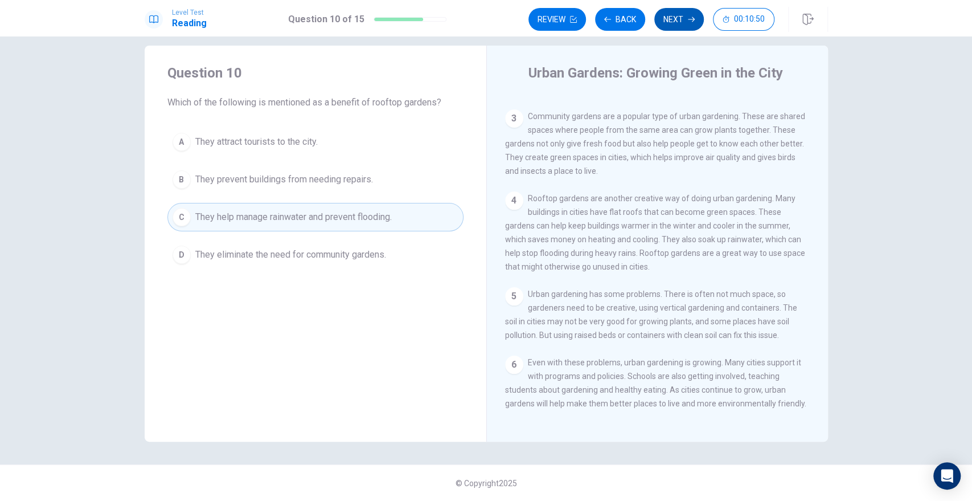
click at [681, 17] on button "Next" at bounding box center [679, 19] width 50 height 23
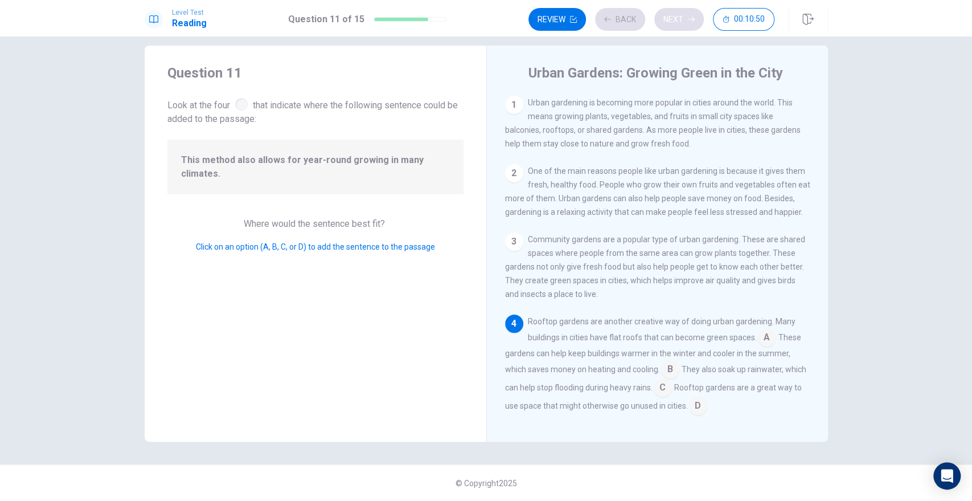
scroll to position [105, 0]
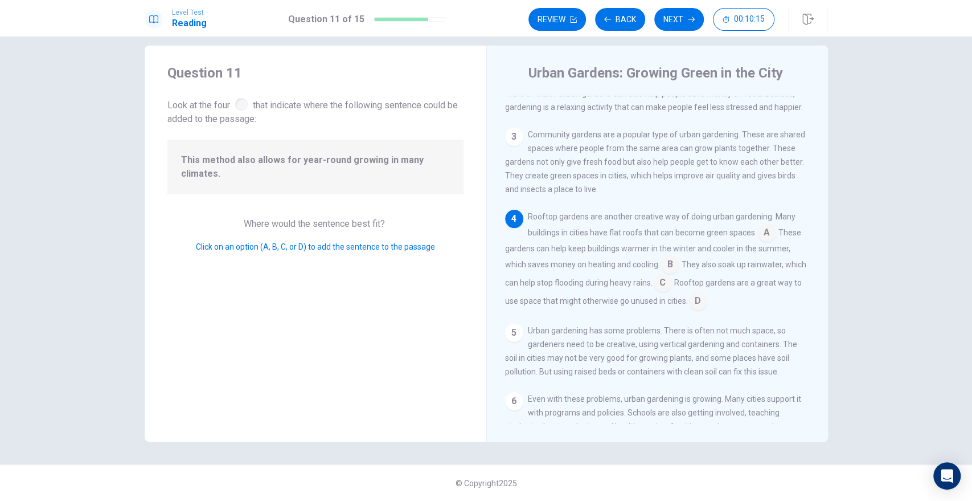
click at [672, 288] on input at bounding box center [663, 284] width 18 height 18
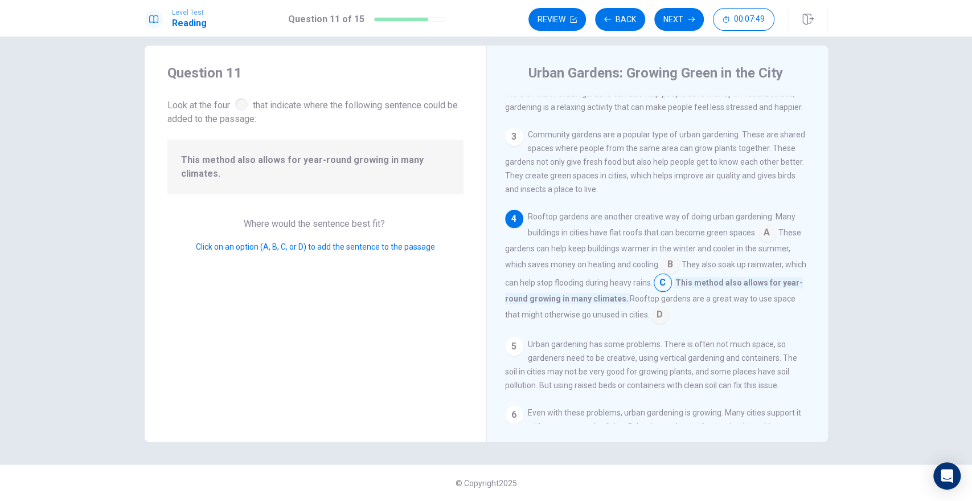
click at [667, 264] on input at bounding box center [670, 265] width 18 height 18
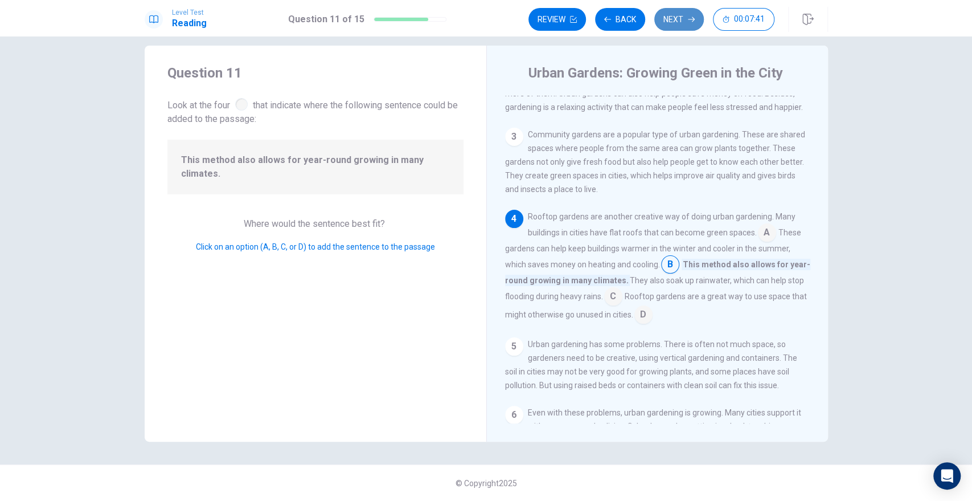
click at [677, 18] on button "Next" at bounding box center [679, 19] width 50 height 23
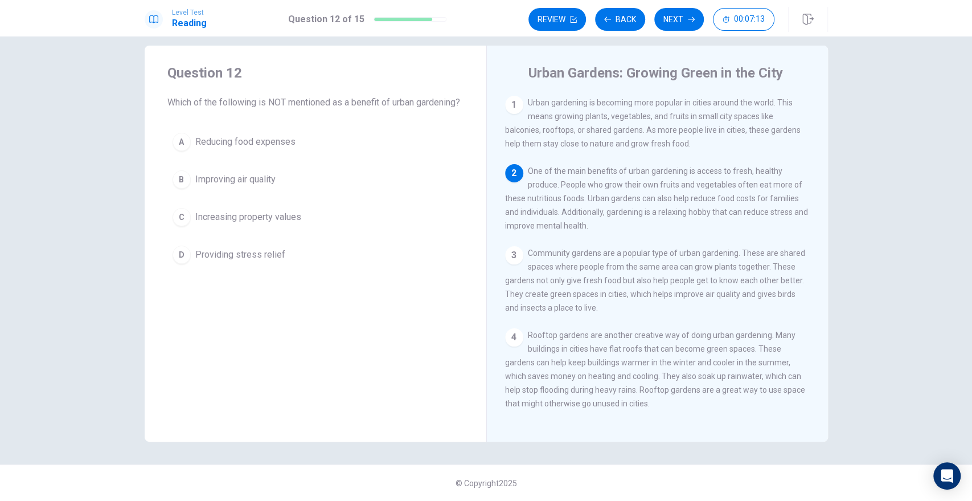
click at [278, 223] on button "C Increasing property values" at bounding box center [315, 217] width 296 height 28
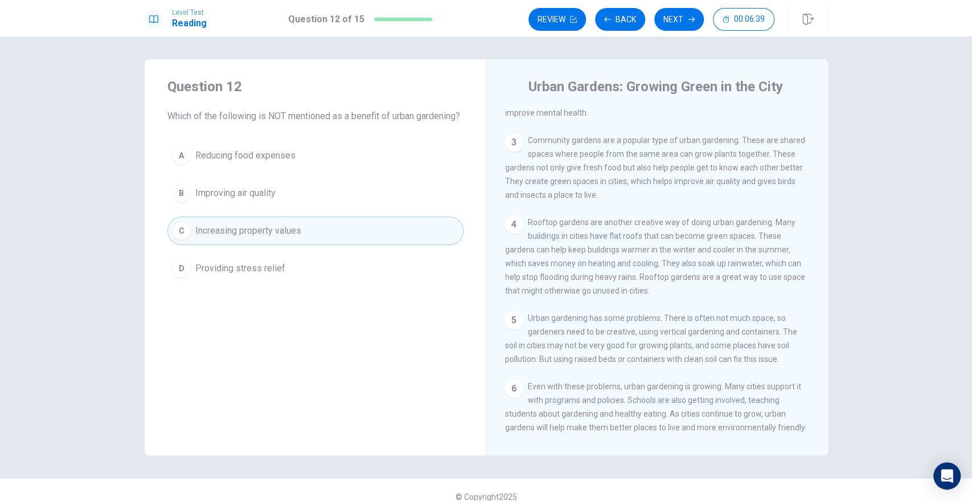
scroll to position [137, 0]
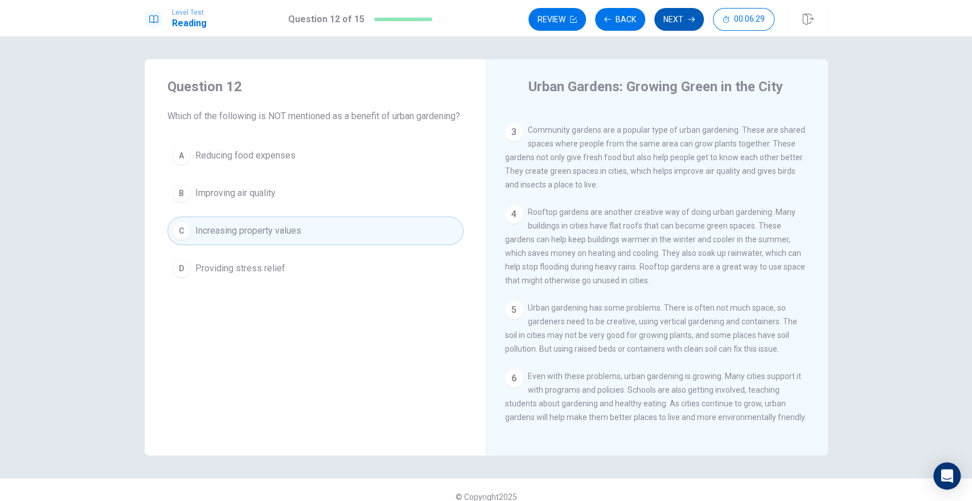
click at [673, 17] on button "Next" at bounding box center [679, 19] width 50 height 23
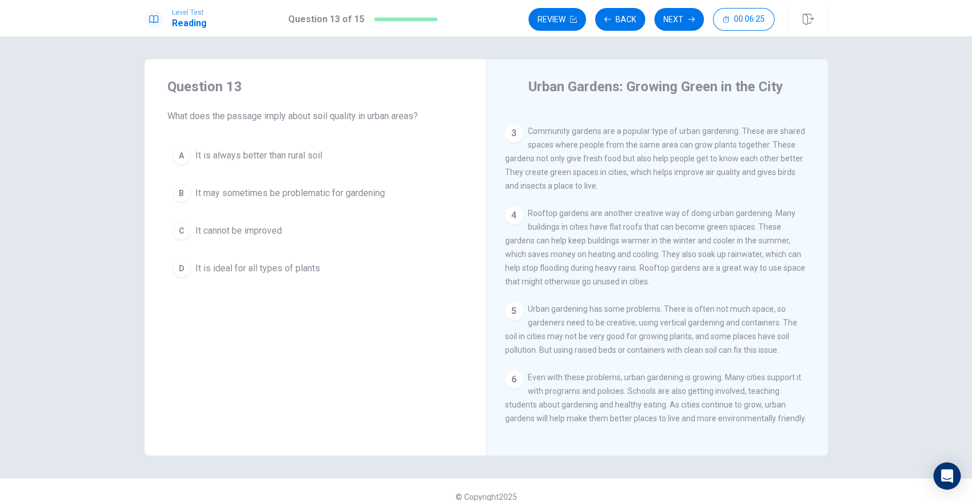
scroll to position [123, 0]
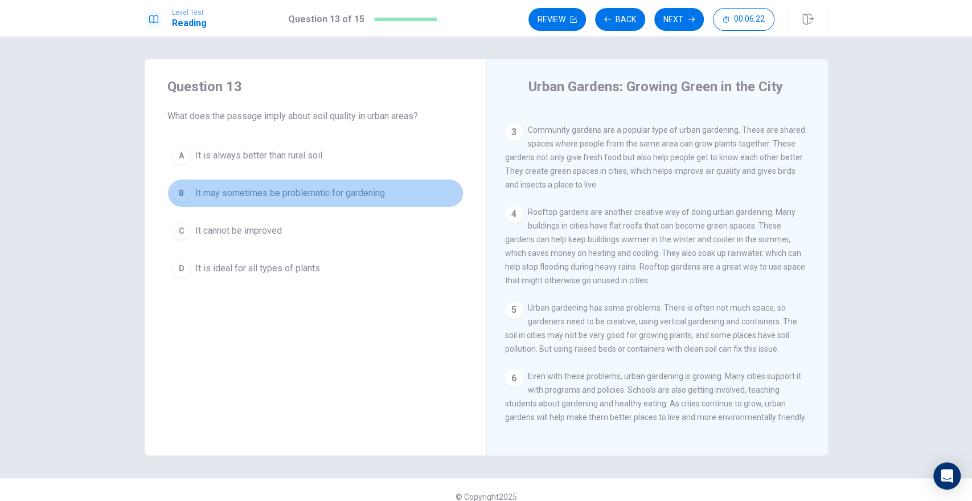
click at [295, 196] on span "It may sometimes be problematic for gardening" at bounding box center [290, 193] width 190 height 14
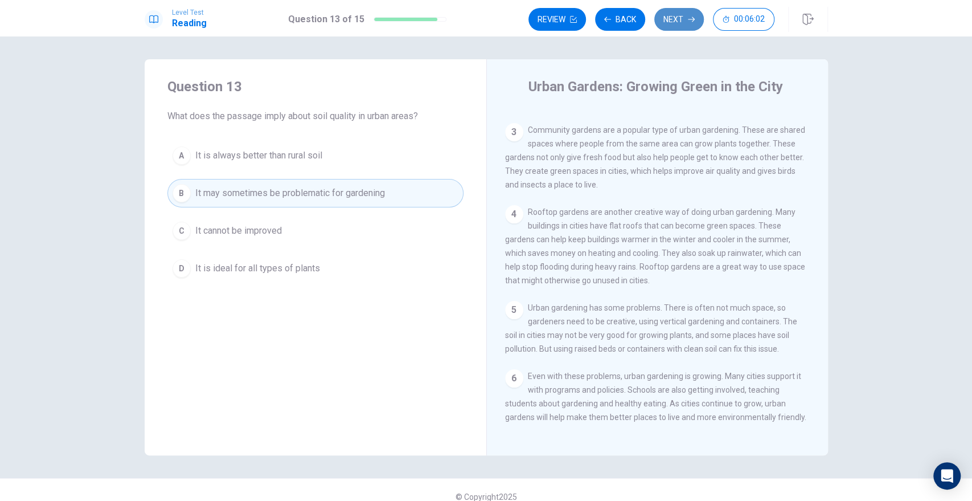
click at [676, 23] on button "Next" at bounding box center [679, 19] width 50 height 23
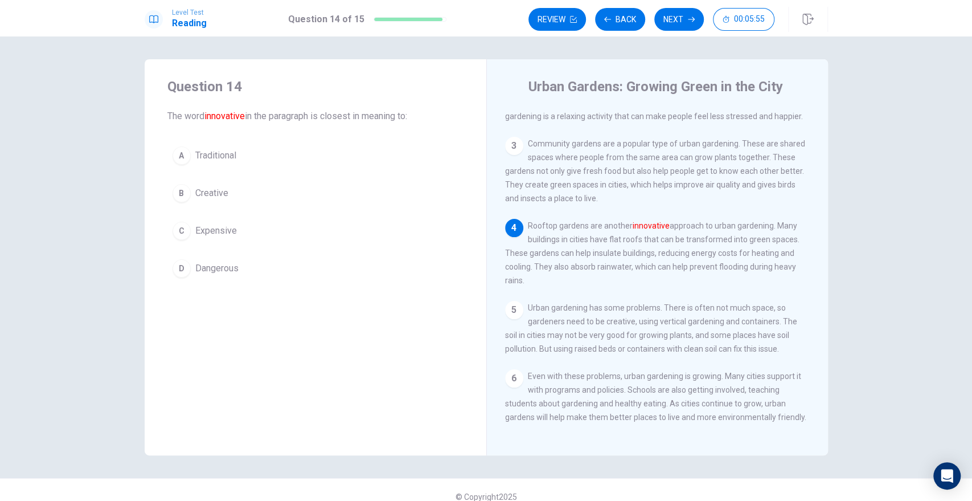
click at [219, 193] on span "Creative" at bounding box center [211, 193] width 33 height 14
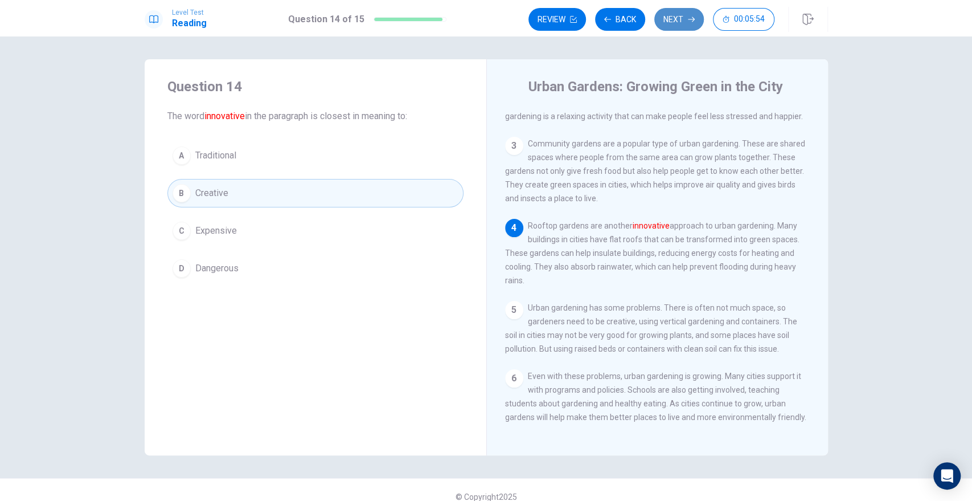
click at [668, 21] on button "Next" at bounding box center [679, 19] width 50 height 23
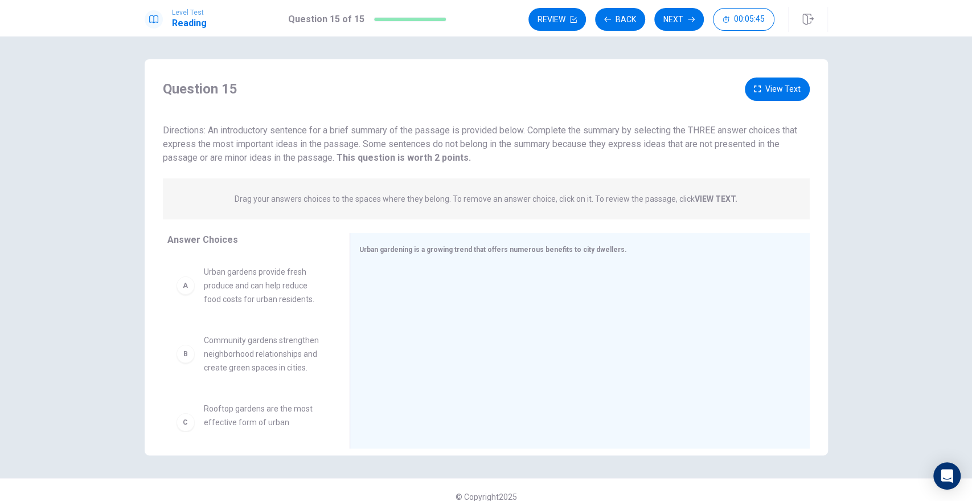
click at [224, 310] on div "A Urban gardens provide fresh produce and can help reduce food costs for urban …" at bounding box center [249, 285] width 164 height 59
drag, startPoint x: 223, startPoint y: 300, endPoint x: 429, endPoint y: 304, distance: 206.2
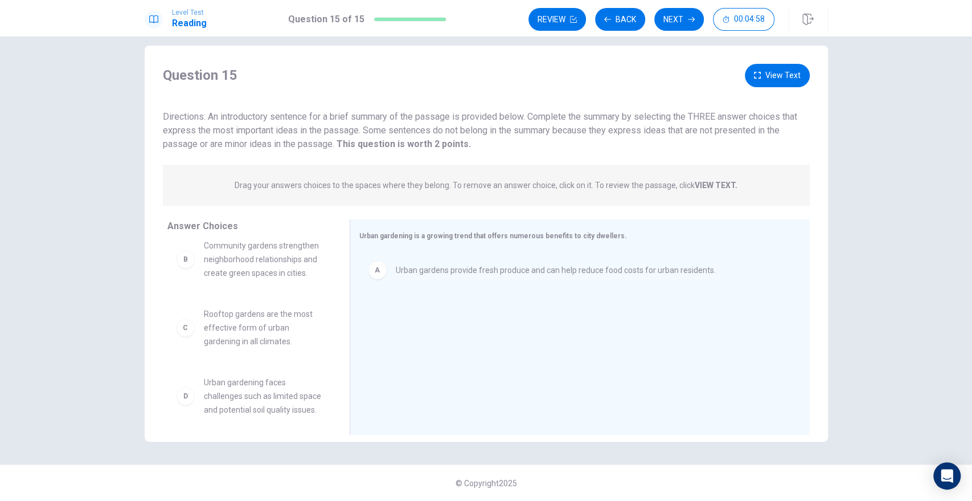
scroll to position [0, 0]
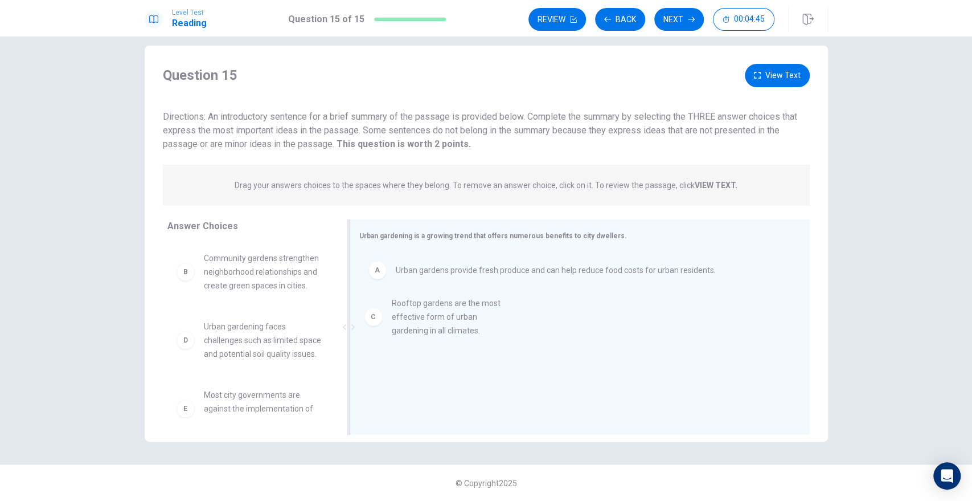
drag, startPoint x: 282, startPoint y: 370, endPoint x: 478, endPoint y: 333, distance: 199.4
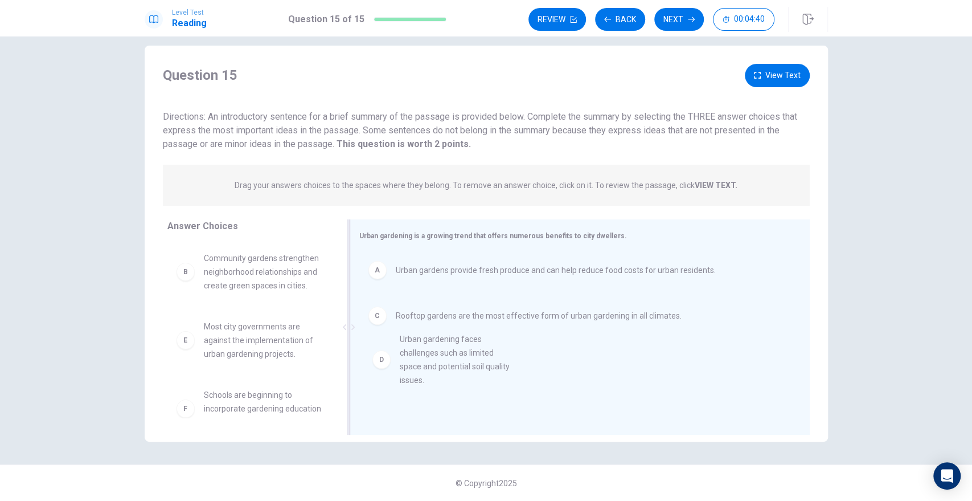
drag, startPoint x: 256, startPoint y: 377, endPoint x: 460, endPoint y: 376, distance: 204.5
click at [768, 75] on button "View Text" at bounding box center [777, 75] width 65 height 23
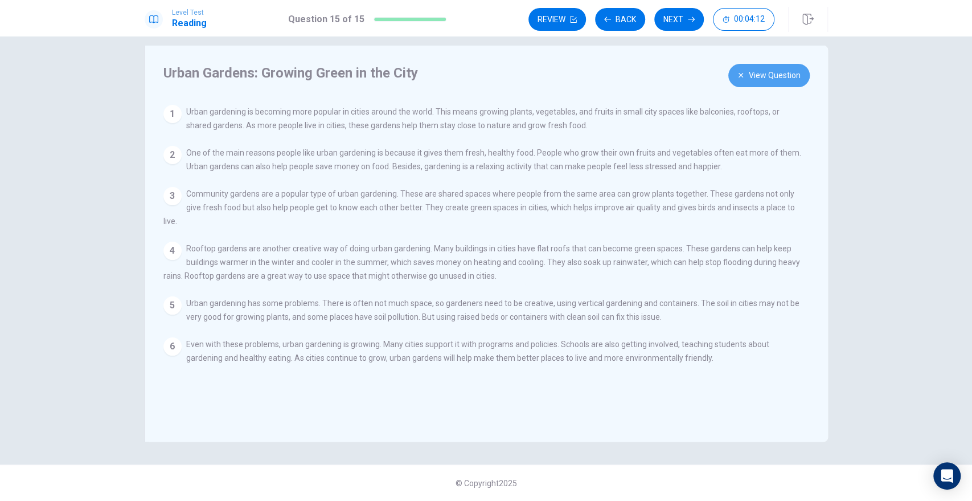
click at [761, 77] on button "View Question" at bounding box center [768, 75] width 81 height 23
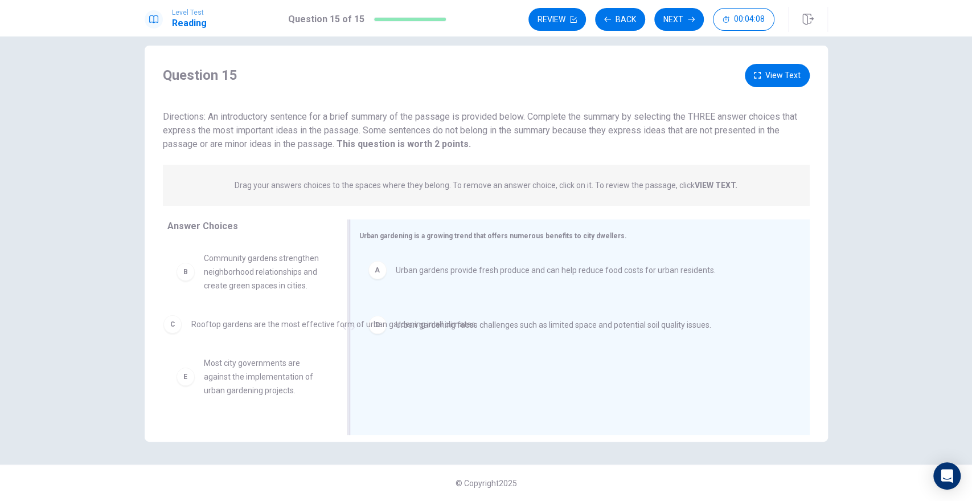
drag, startPoint x: 465, startPoint y: 318, endPoint x: 236, endPoint y: 325, distance: 229.1
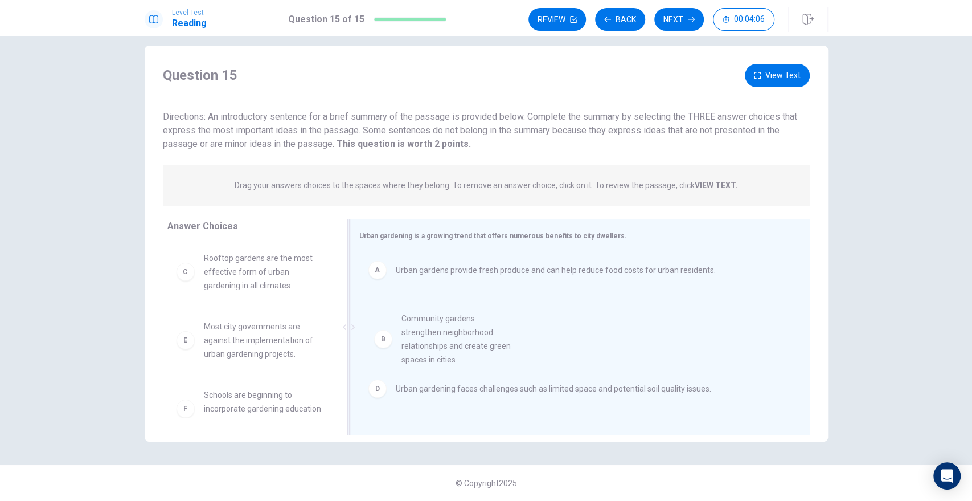
drag, startPoint x: 222, startPoint y: 285, endPoint x: 428, endPoint y: 350, distance: 216.1
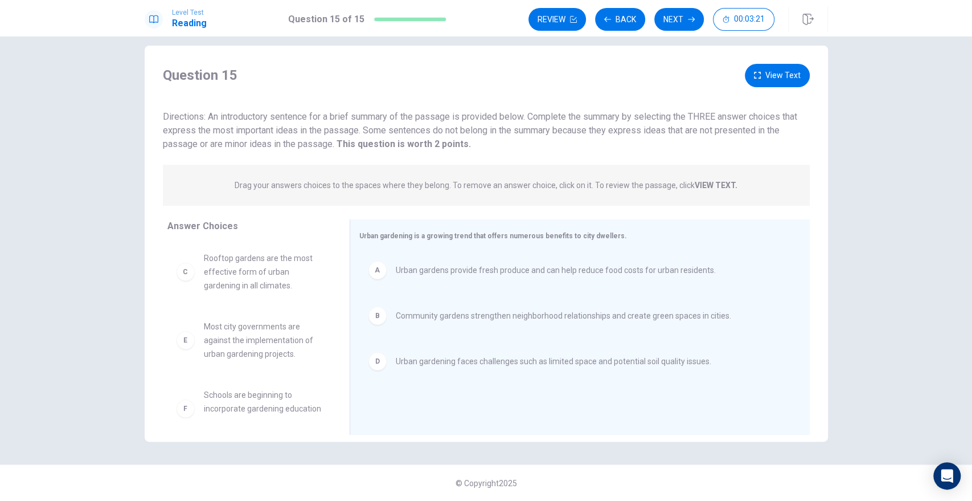
click at [787, 74] on button "View Text" at bounding box center [777, 75] width 65 height 23
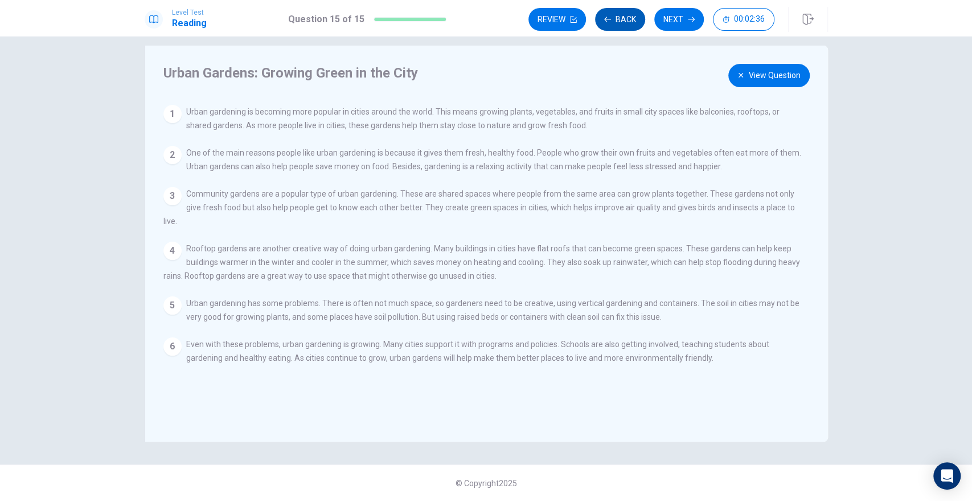
drag, startPoint x: 625, startPoint y: 25, endPoint x: 612, endPoint y: 19, distance: 14.3
click at [624, 24] on button "Back" at bounding box center [620, 19] width 50 height 23
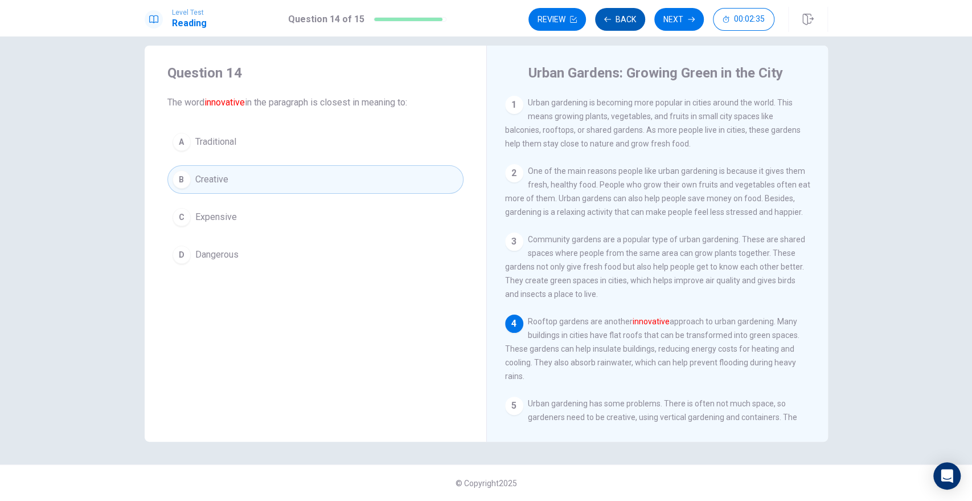
click at [610, 18] on icon "button" at bounding box center [607, 19] width 7 height 7
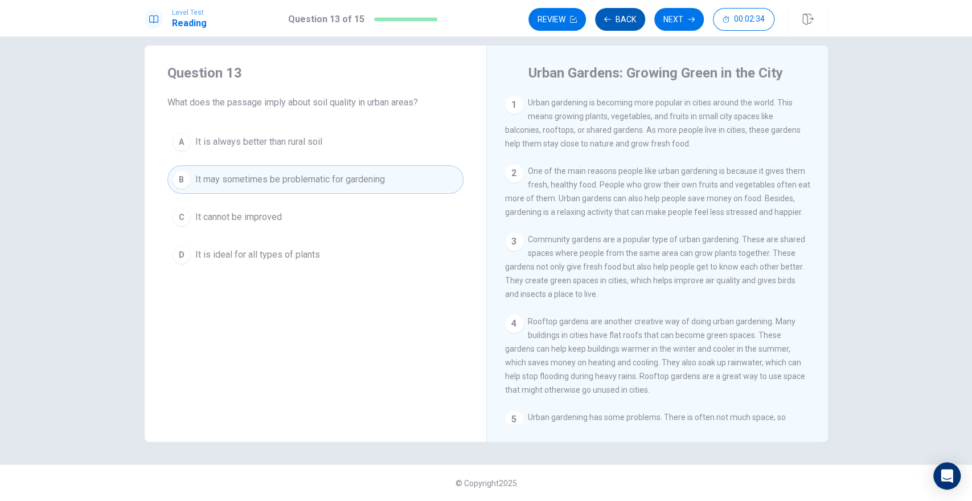
click at [610, 18] on icon "button" at bounding box center [607, 19] width 7 height 7
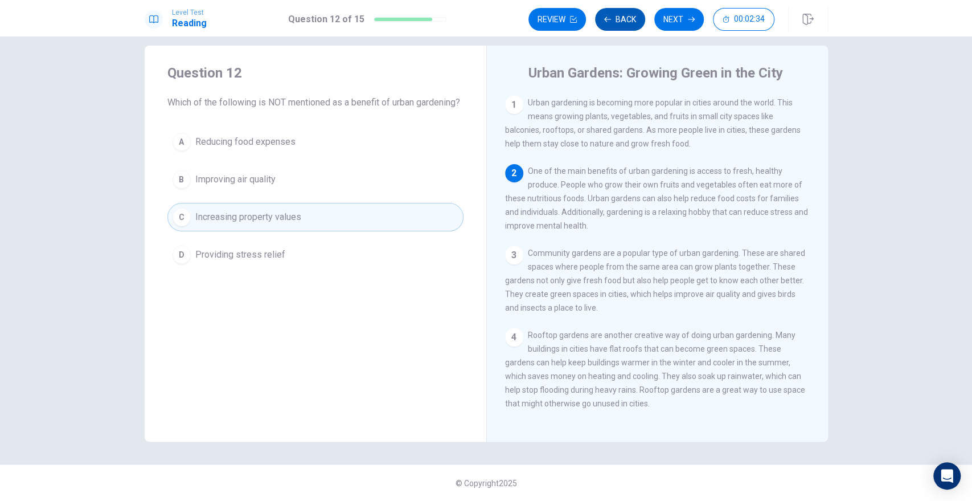
scroll to position [68, 0]
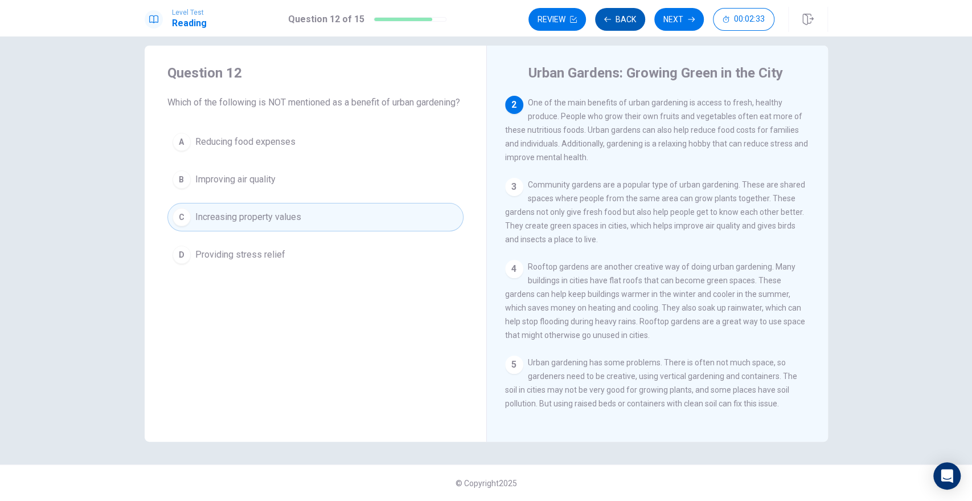
click at [610, 18] on icon "button" at bounding box center [607, 19] width 7 height 7
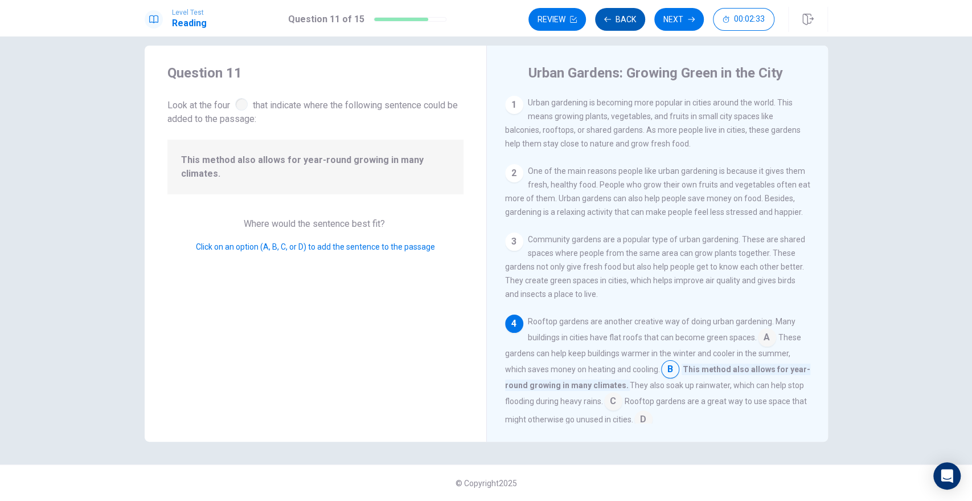
scroll to position [118, 0]
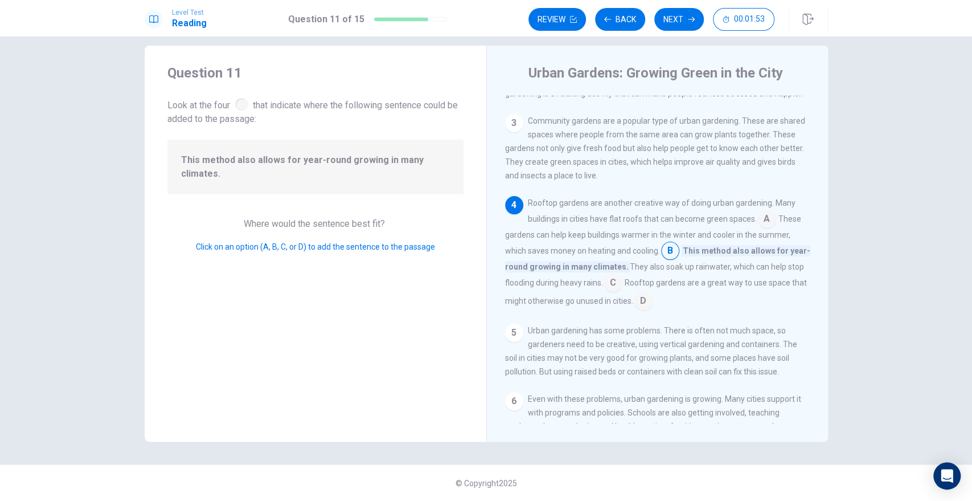
click at [616, 285] on input at bounding box center [613, 284] width 18 height 18
click at [665, 250] on input at bounding box center [670, 252] width 18 height 18
click at [687, 19] on button "Next" at bounding box center [679, 19] width 50 height 23
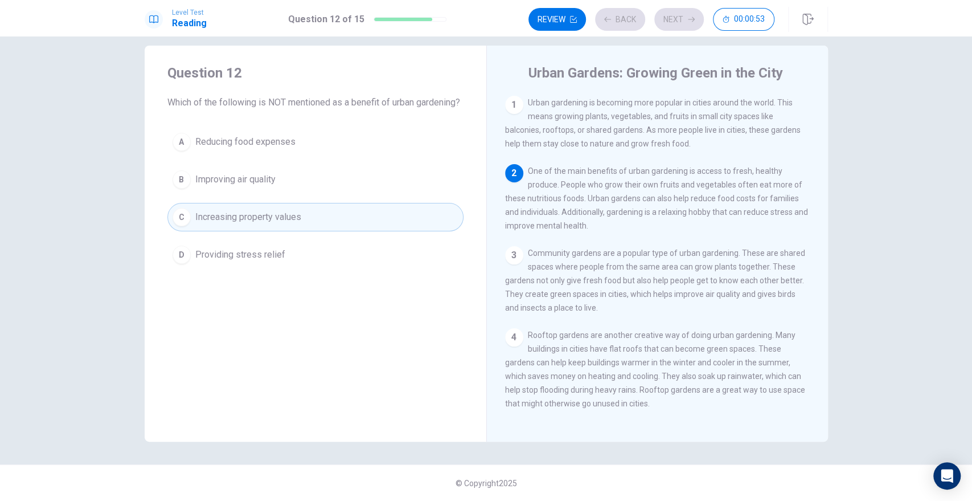
click at [686, 19] on div "Review Back Next 00:00:53" at bounding box center [652, 19] width 246 height 23
click at [675, 24] on button "Next" at bounding box center [679, 19] width 50 height 23
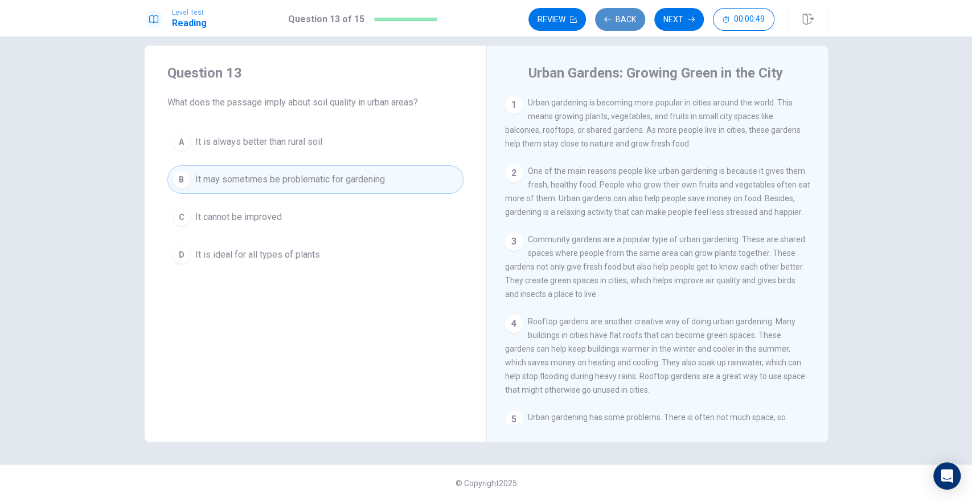
click at [618, 20] on button "Back" at bounding box center [620, 19] width 50 height 23
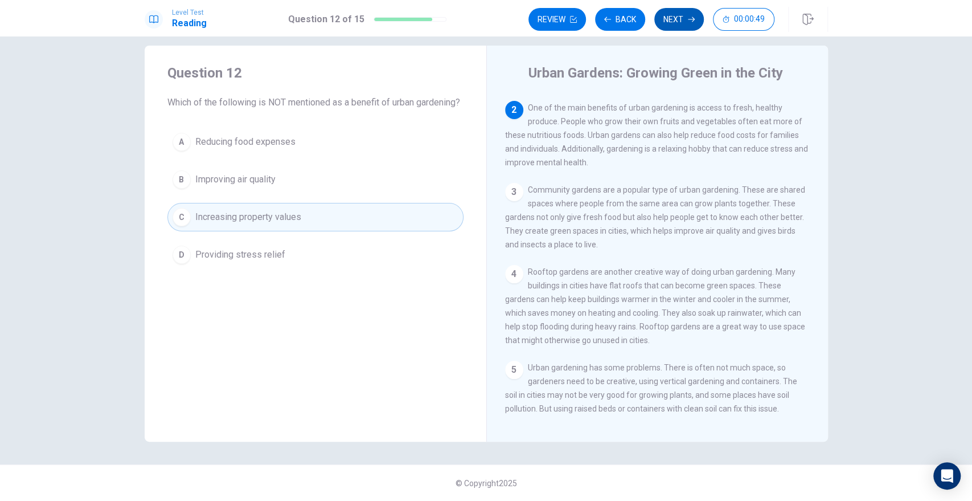
scroll to position [68, 0]
click at [675, 10] on button "Next" at bounding box center [679, 19] width 50 height 23
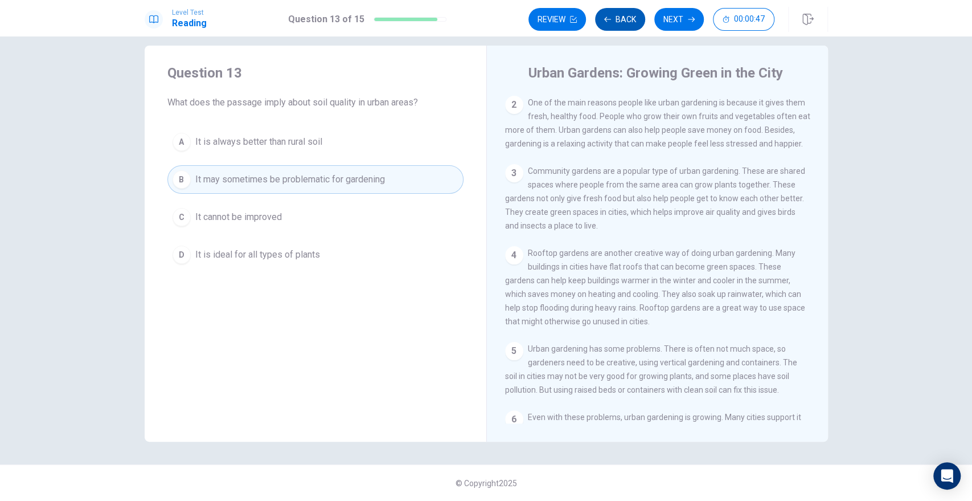
click at [618, 21] on button "Back" at bounding box center [620, 19] width 50 height 23
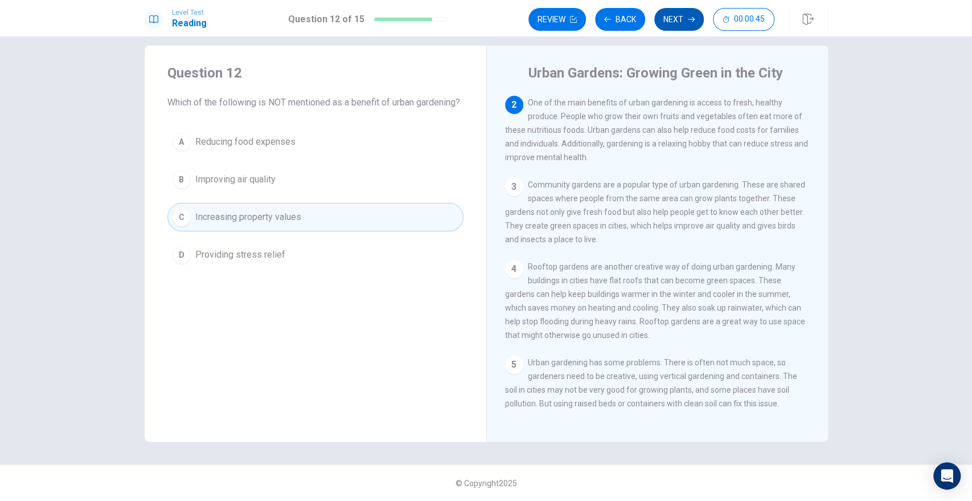
click at [685, 14] on button "Next" at bounding box center [679, 19] width 50 height 23
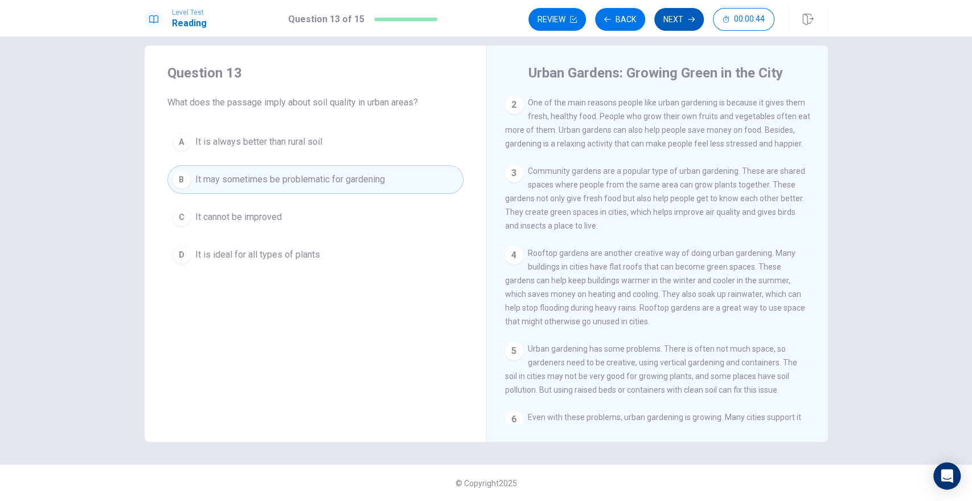
click at [684, 16] on button "Next" at bounding box center [679, 19] width 50 height 23
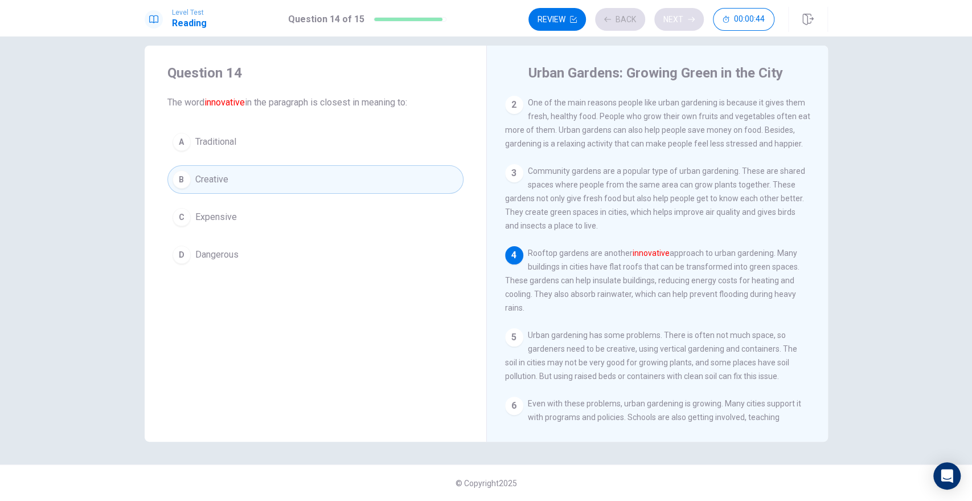
scroll to position [73, 0]
click at [684, 16] on button "Next" at bounding box center [679, 19] width 50 height 23
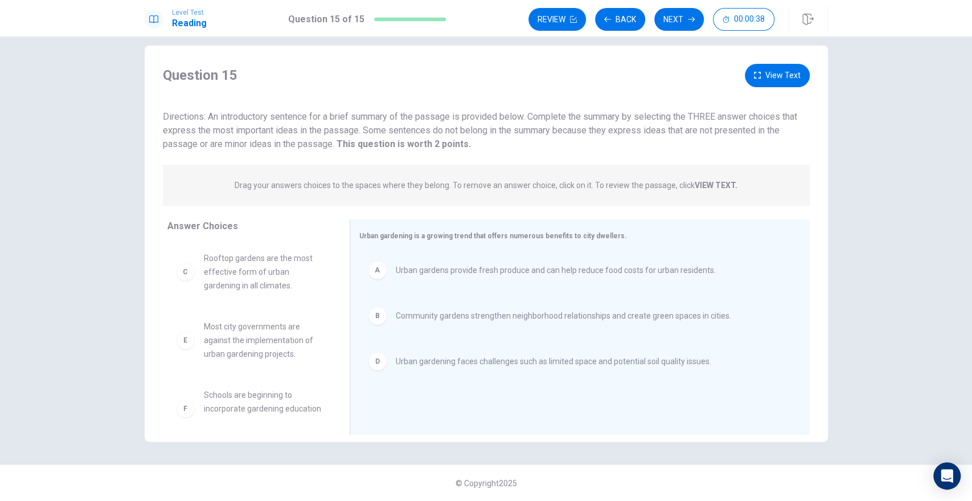
scroll to position [20, 0]
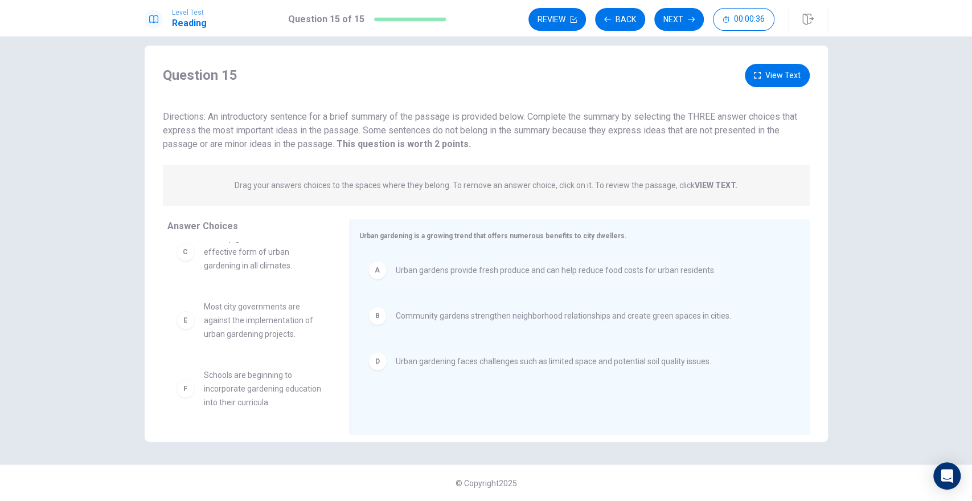
click at [768, 82] on button "View Text" at bounding box center [777, 75] width 65 height 23
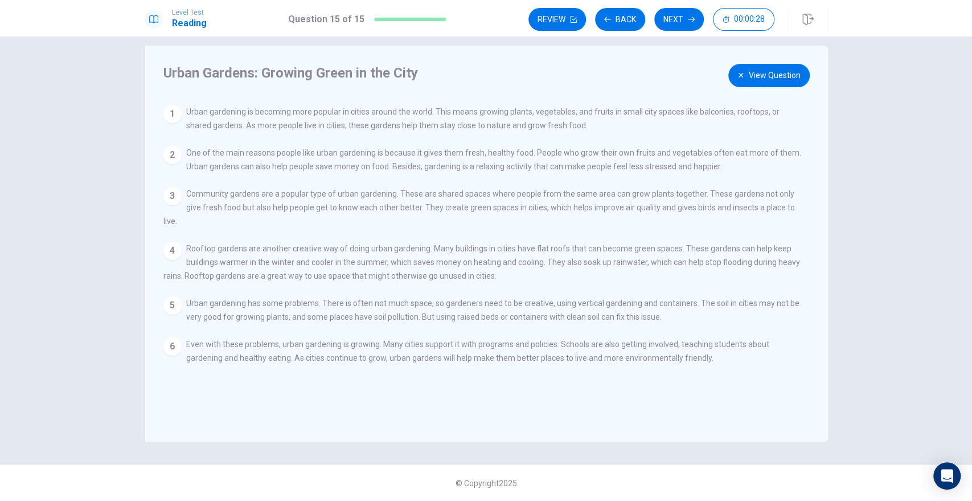
click at [744, 76] on button "View Question" at bounding box center [768, 75] width 81 height 23
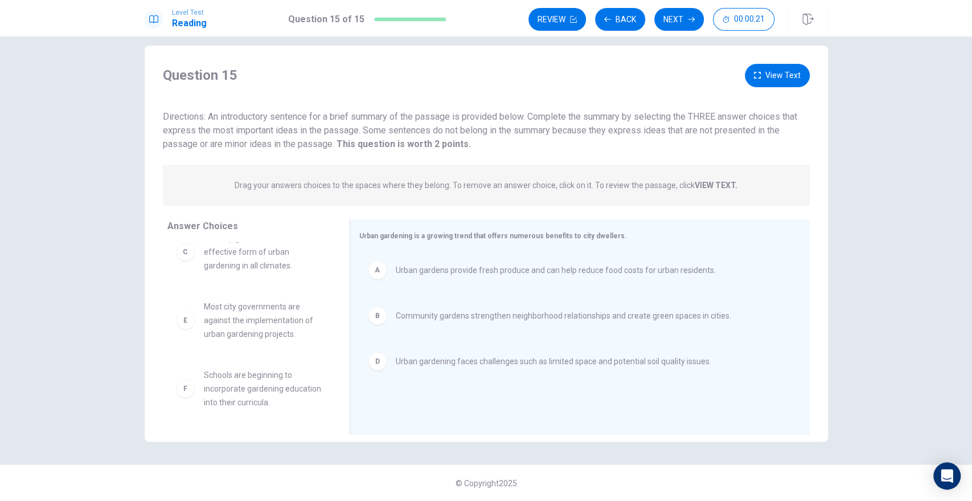
click at [772, 79] on button "View Text" at bounding box center [777, 75] width 65 height 23
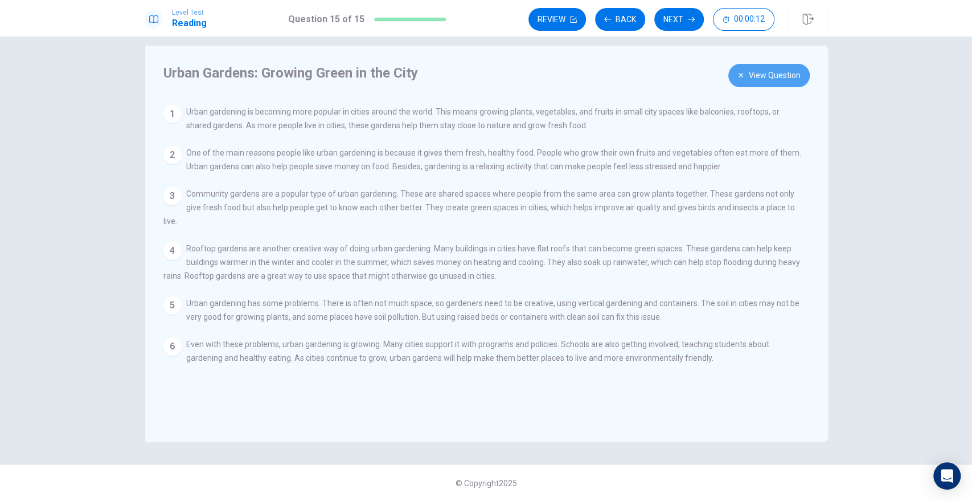
click at [743, 80] on button "View Question" at bounding box center [768, 75] width 81 height 23
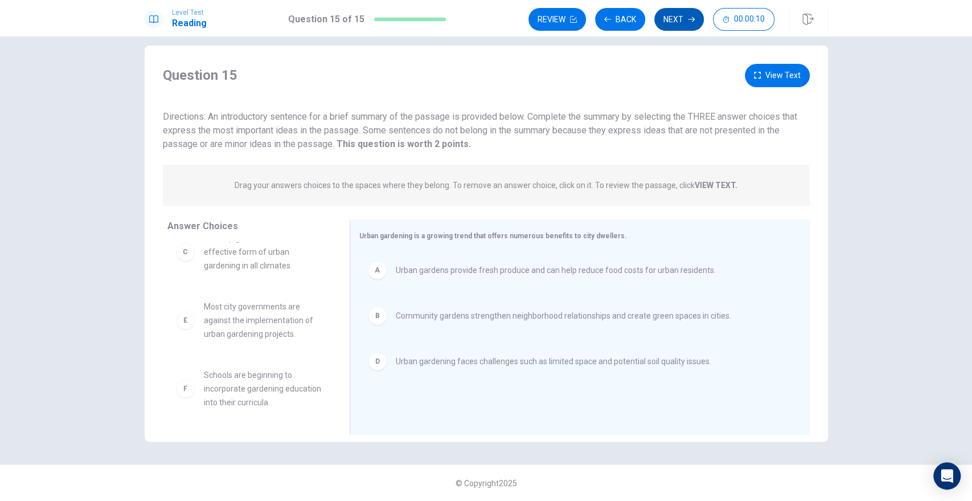
click at [673, 21] on button "Next" at bounding box center [679, 19] width 50 height 23
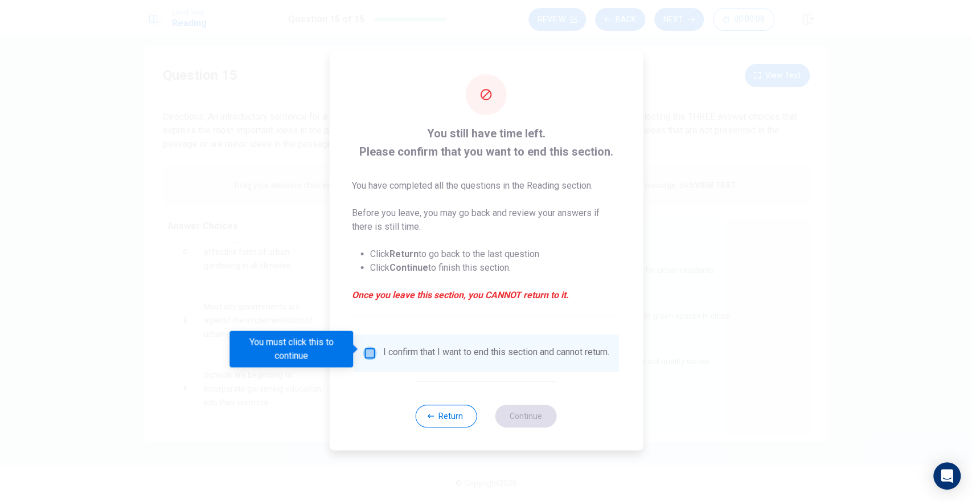
click at [369, 350] on input "You must click this to continue" at bounding box center [370, 353] width 14 height 14
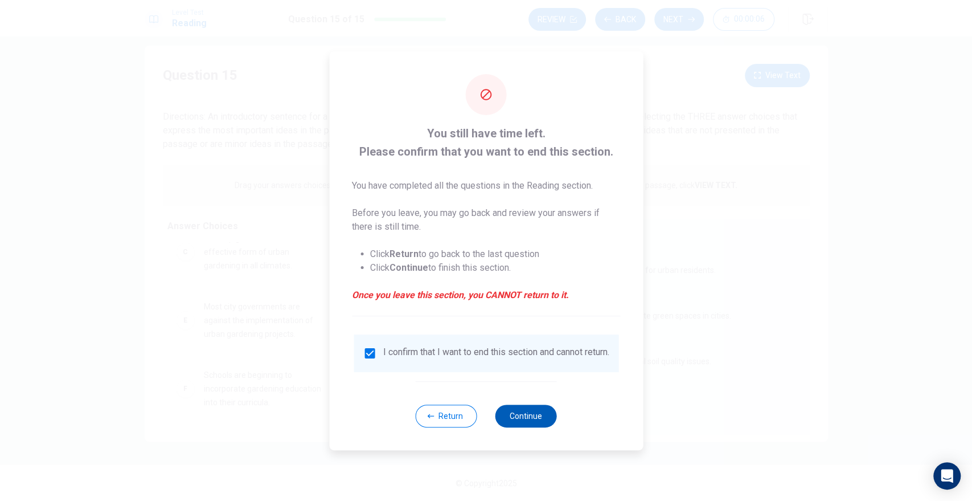
click at [503, 419] on button "Continue" at bounding box center [526, 415] width 62 height 23
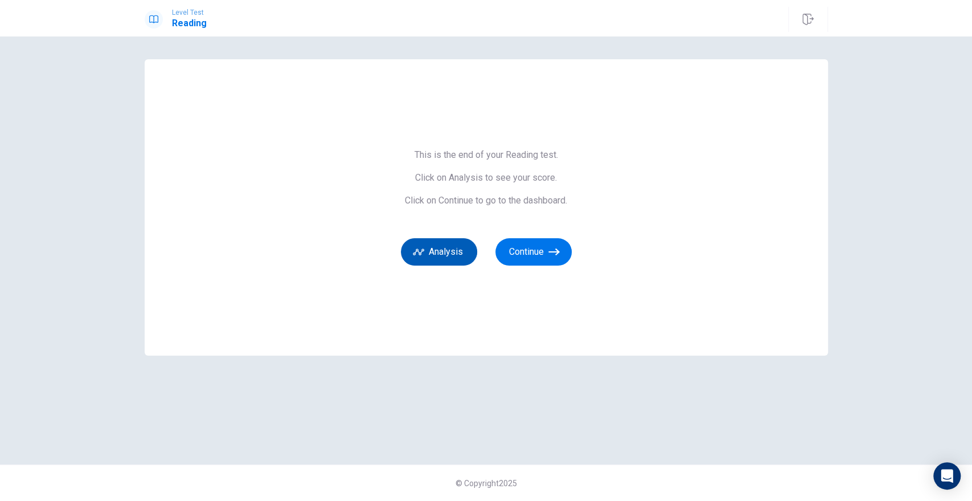
click at [456, 259] on button "Analysis" at bounding box center [439, 251] width 76 height 27
